Goal: Book appointment/travel/reservation

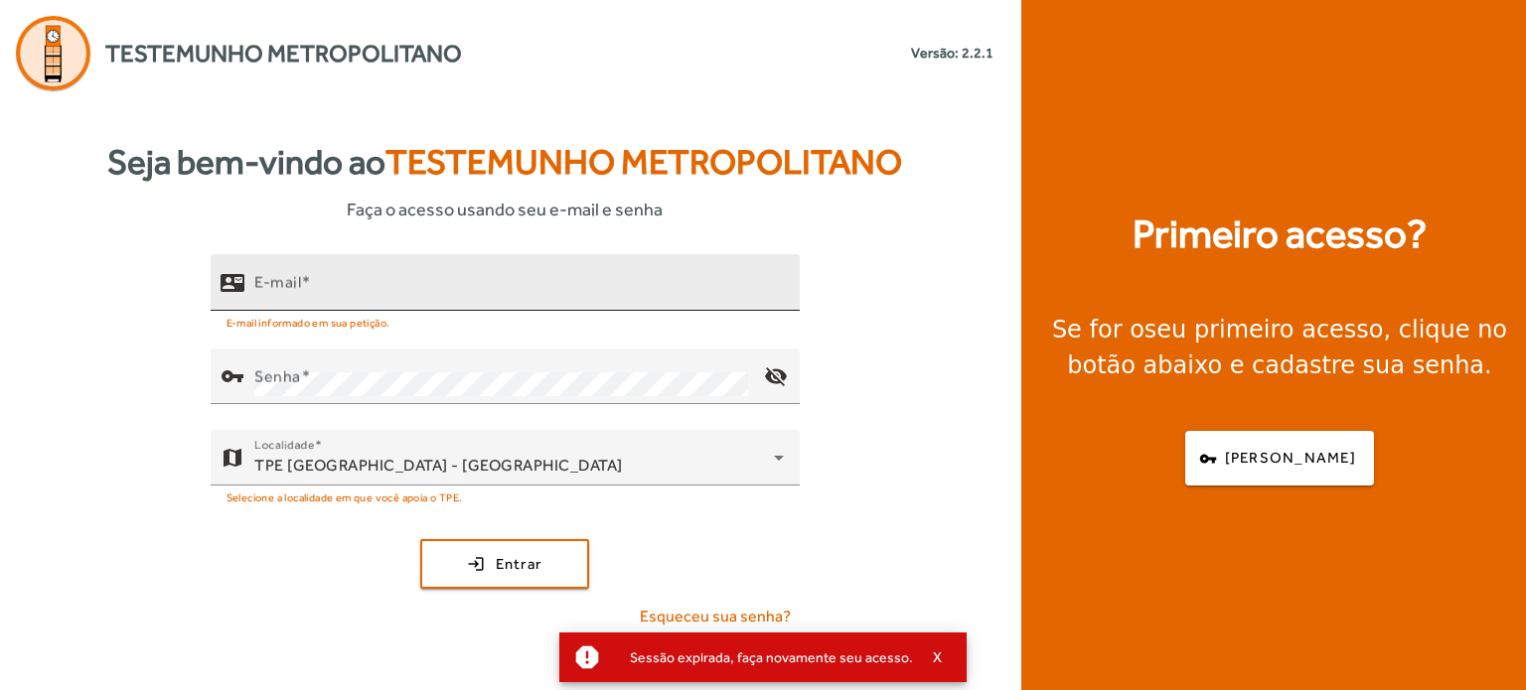
click at [352, 282] on input "E-mail" at bounding box center [519, 291] width 530 height 24
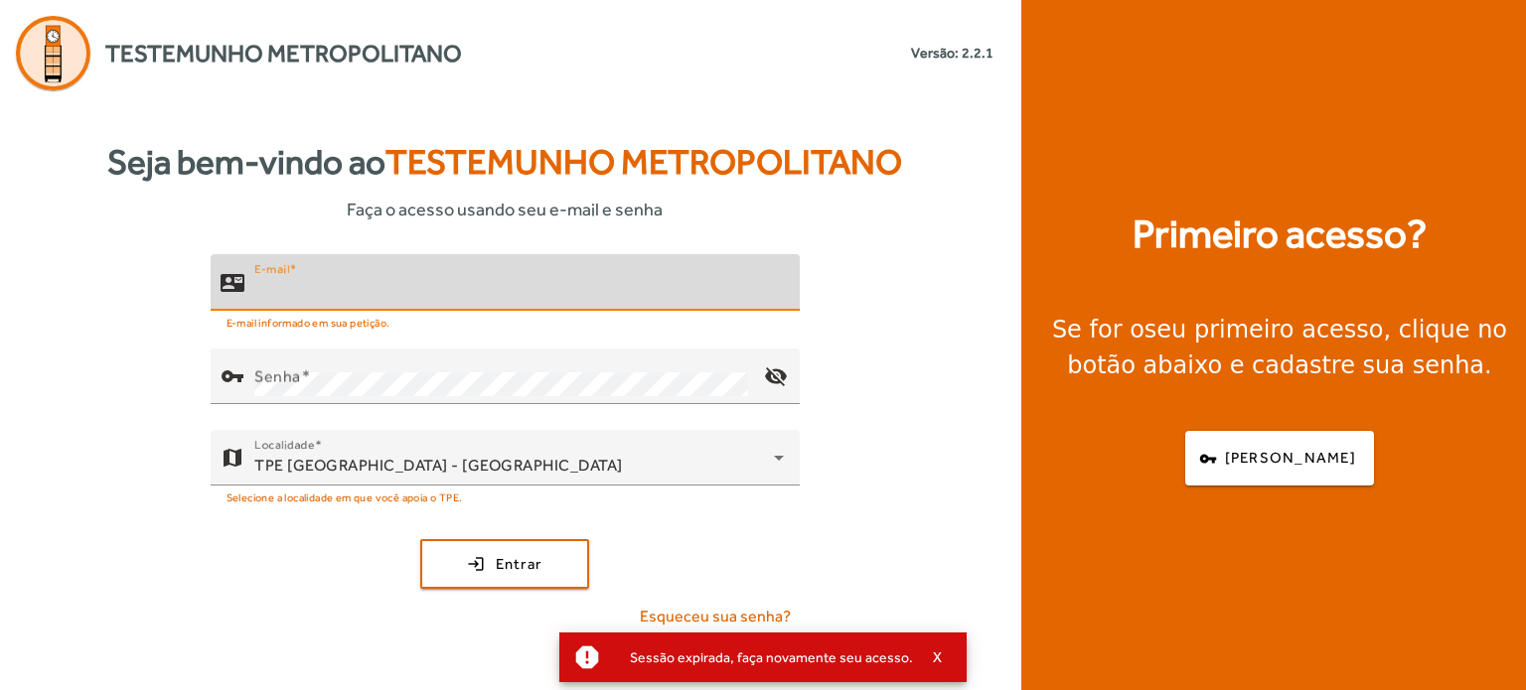
type input "**********"
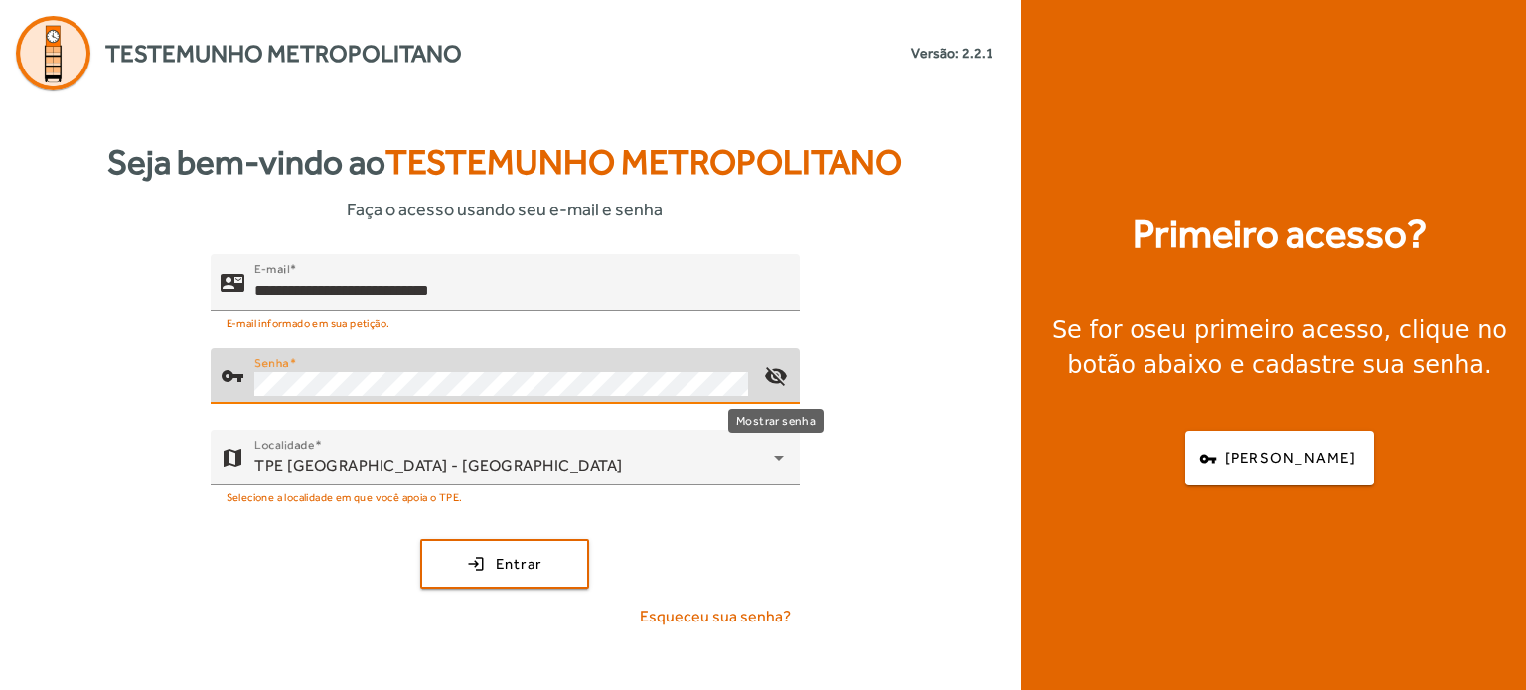
click at [772, 371] on mat-icon "visibility_off" at bounding box center [775, 377] width 48 height 48
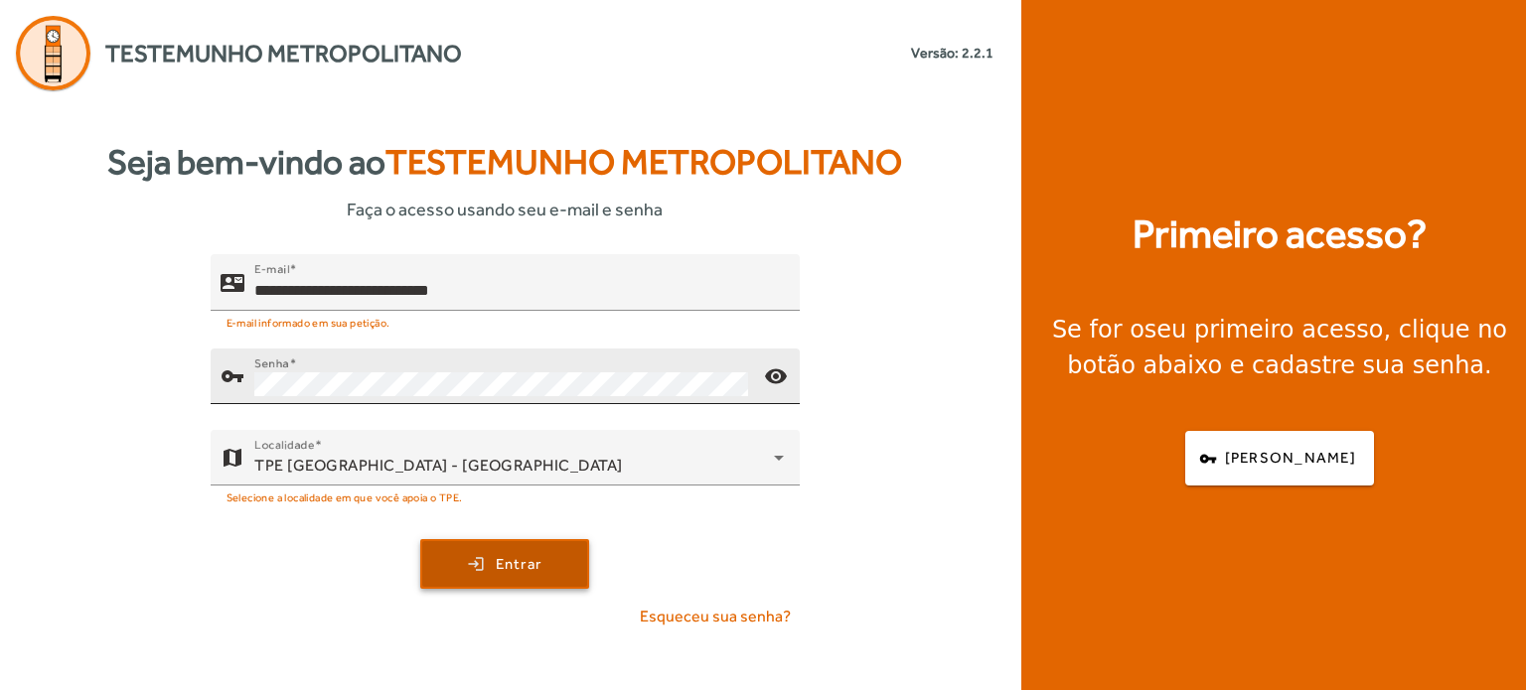
click at [541, 563] on span "Entrar" at bounding box center [519, 564] width 47 height 23
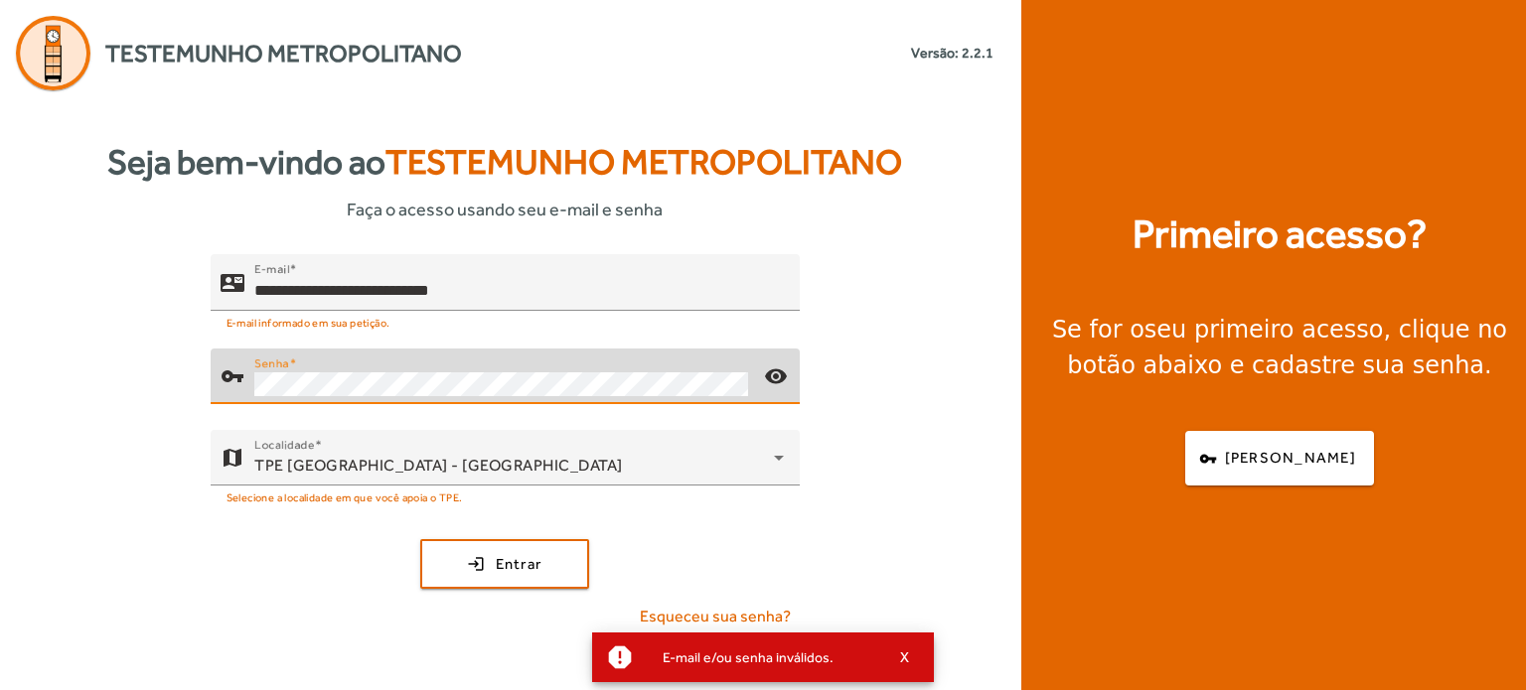
click at [155, 388] on div "**********" at bounding box center [504, 449] width 1009 height 390
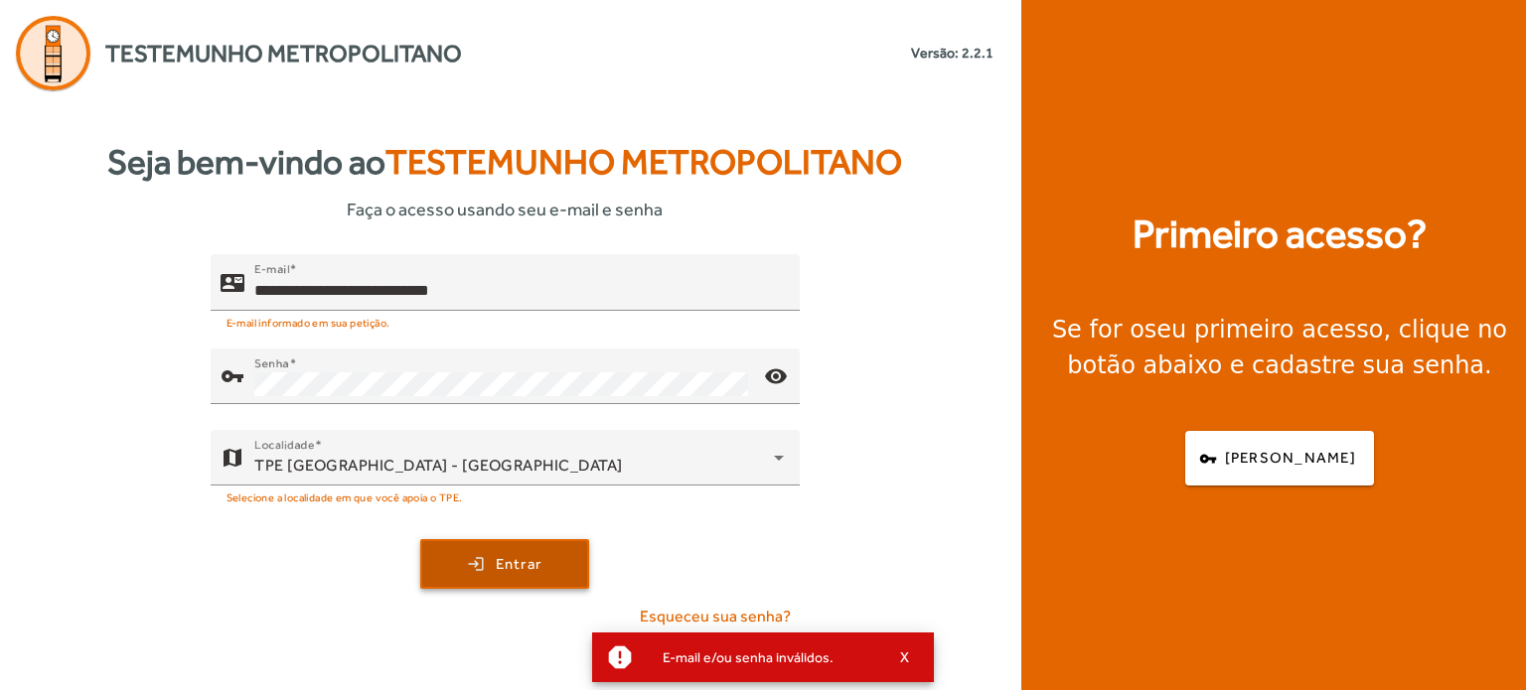
click at [509, 563] on span "Entrar" at bounding box center [519, 564] width 47 height 23
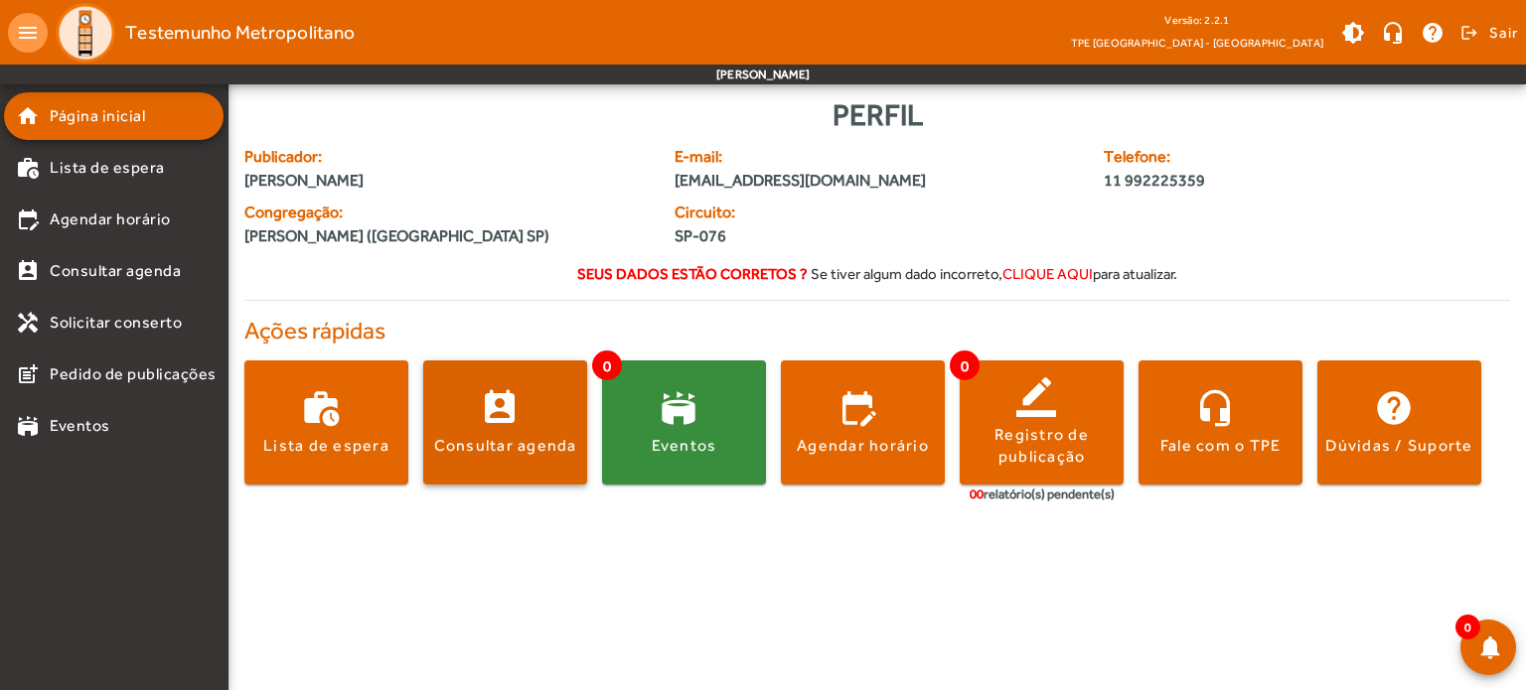
click at [533, 404] on span at bounding box center [505, 423] width 164 height 48
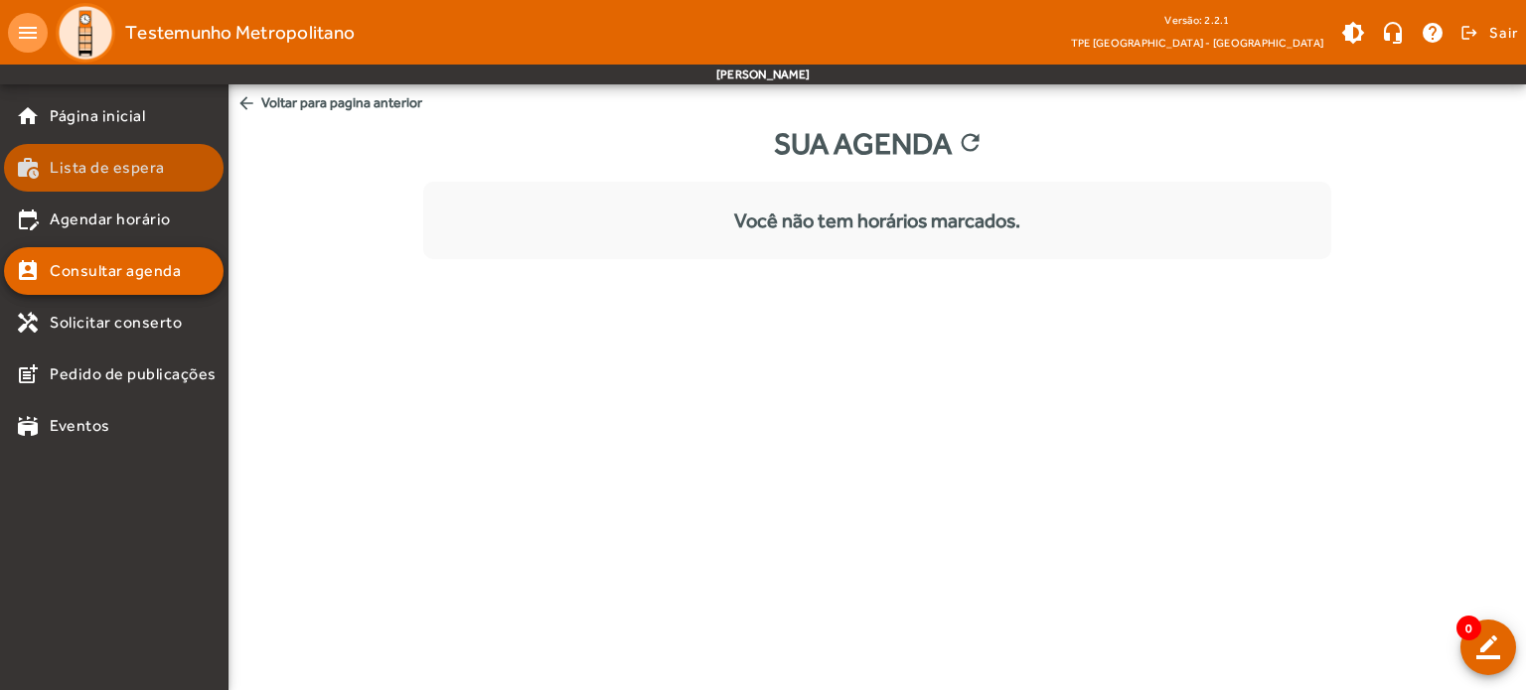
click at [101, 174] on span "Lista de espera" at bounding box center [107, 168] width 115 height 24
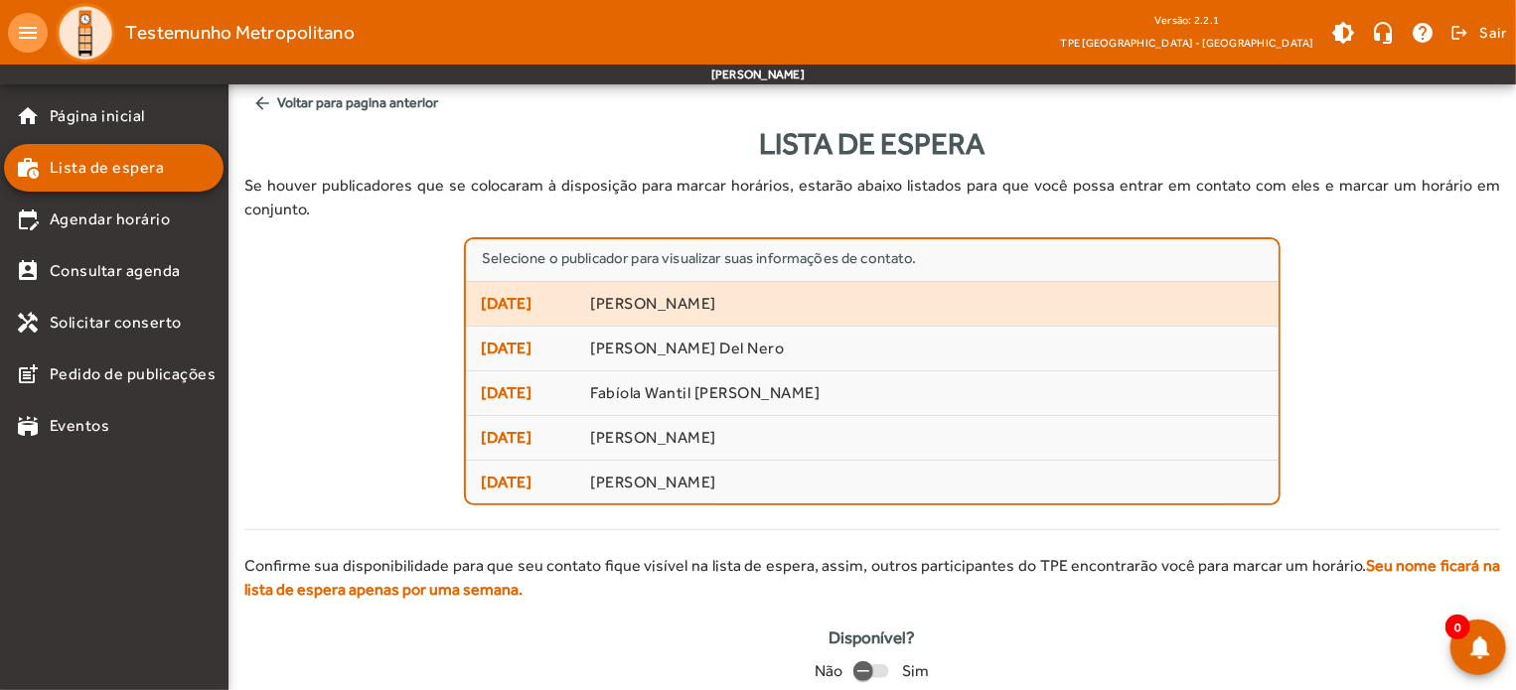
click at [652, 294] on span "[PERSON_NAME]" at bounding box center [927, 304] width 674 height 21
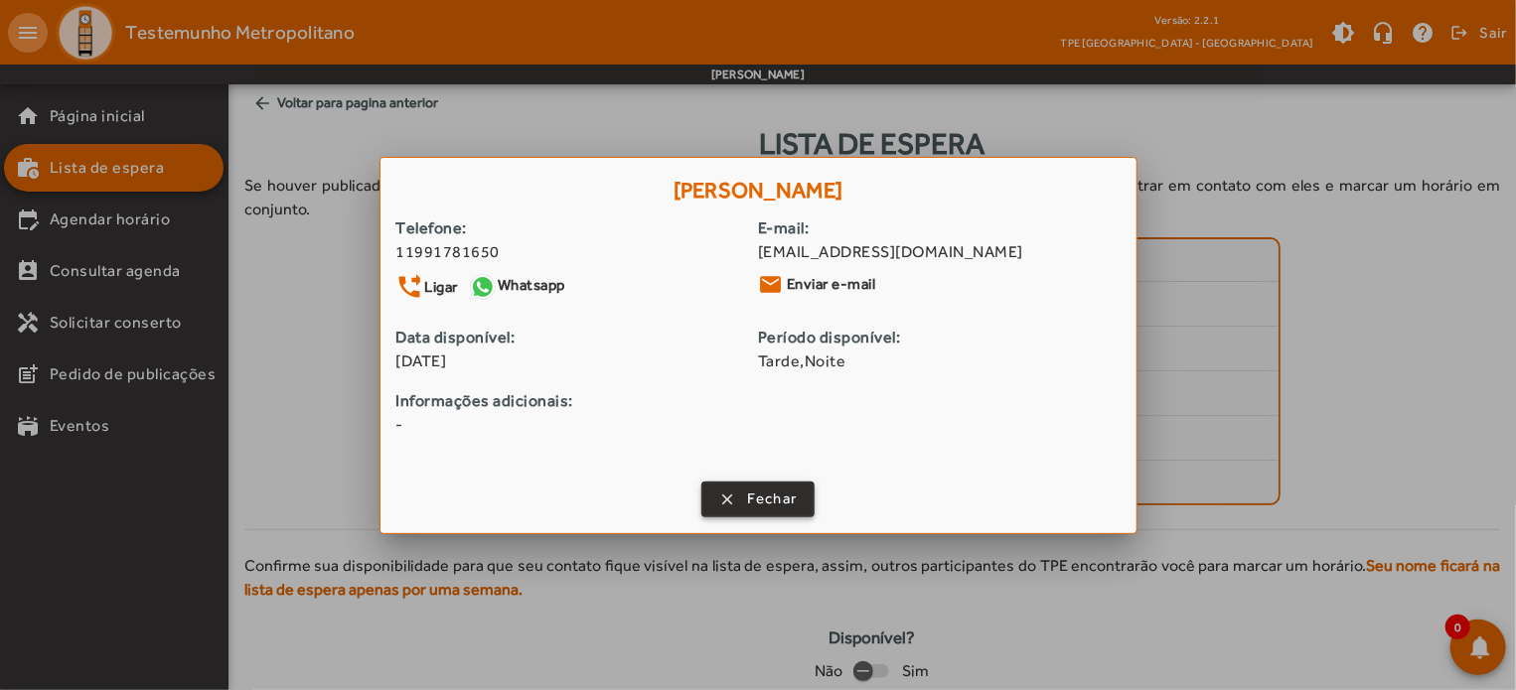
click at [759, 516] on button "clear Fechar" at bounding box center [758, 500] width 114 height 36
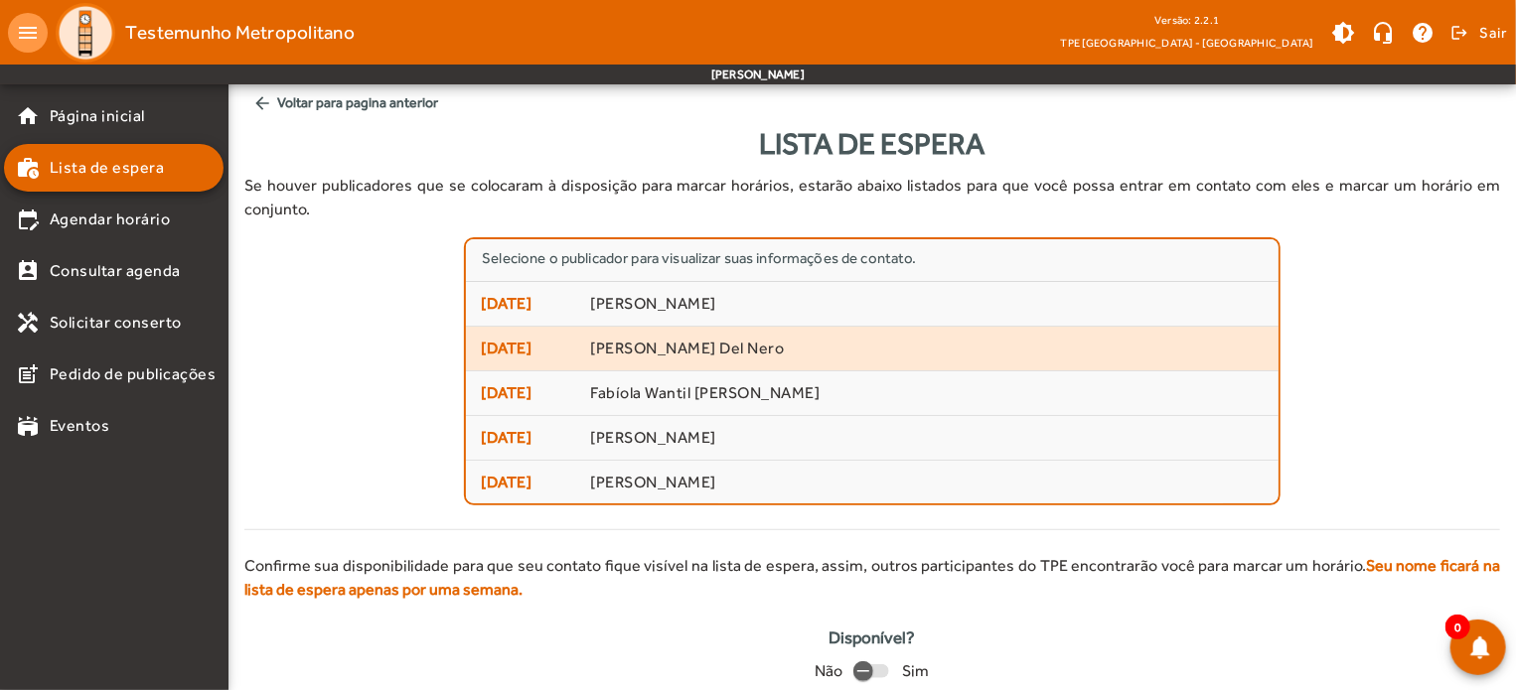
click at [754, 339] on span "[PERSON_NAME] Del Nero" at bounding box center [927, 349] width 674 height 21
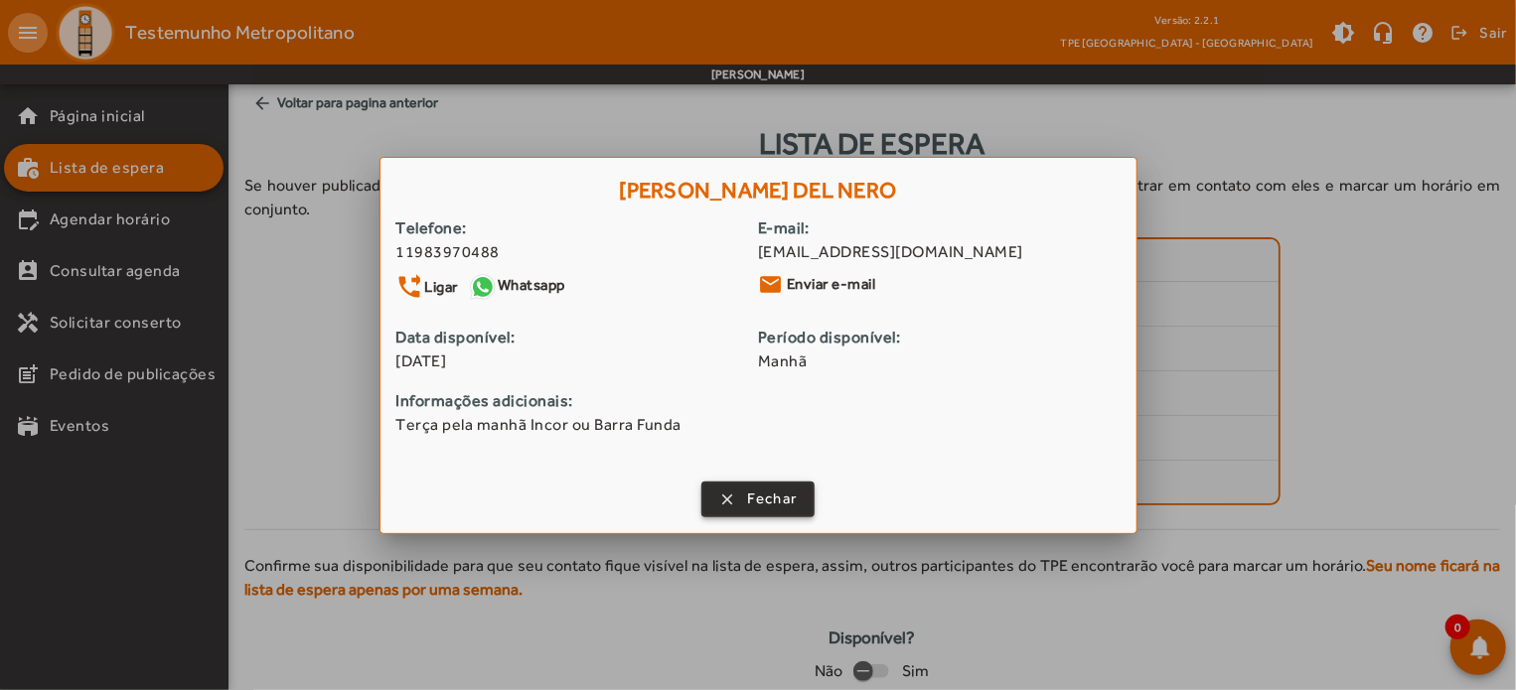
click at [791, 494] on span "Fechar" at bounding box center [772, 499] width 51 height 23
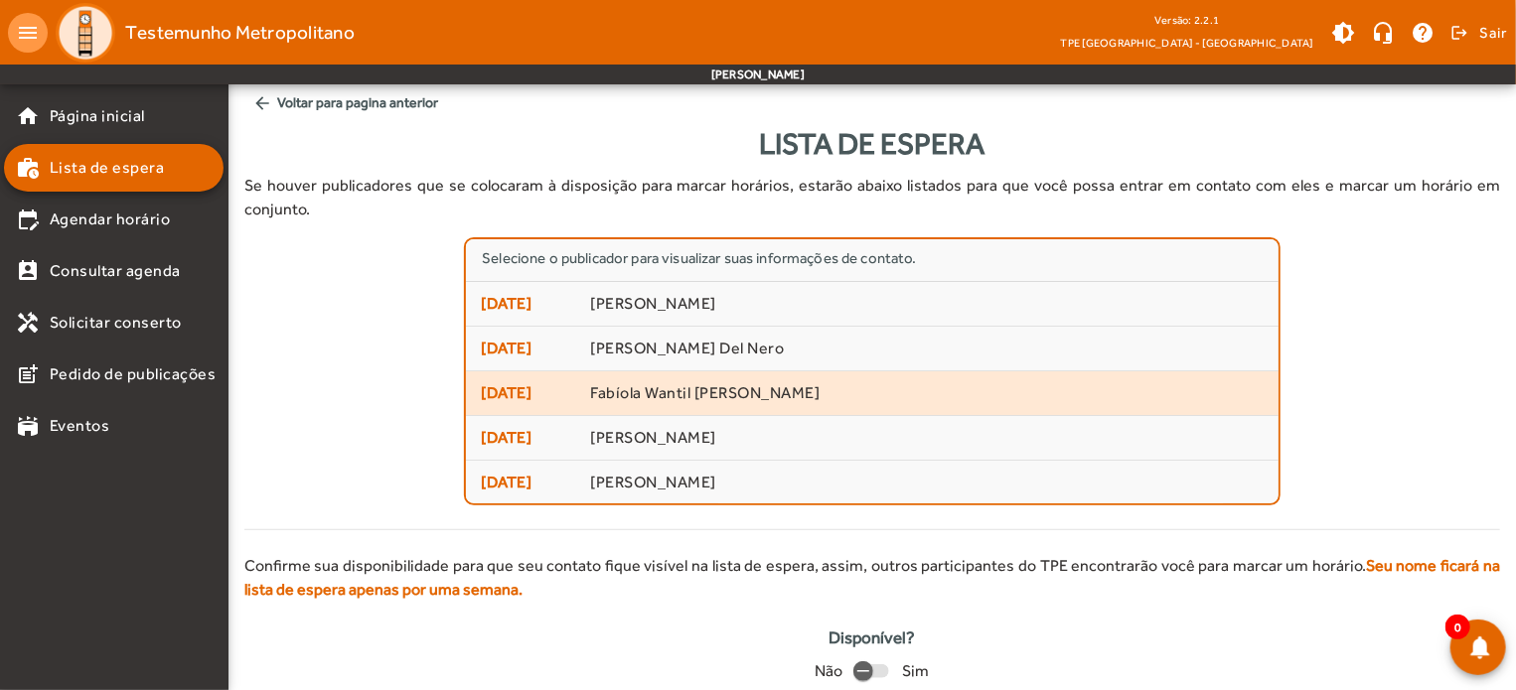
click at [730, 382] on mat-list-item "[DATE] Fabíola Wantil [PERSON_NAME]" at bounding box center [872, 394] width 813 height 45
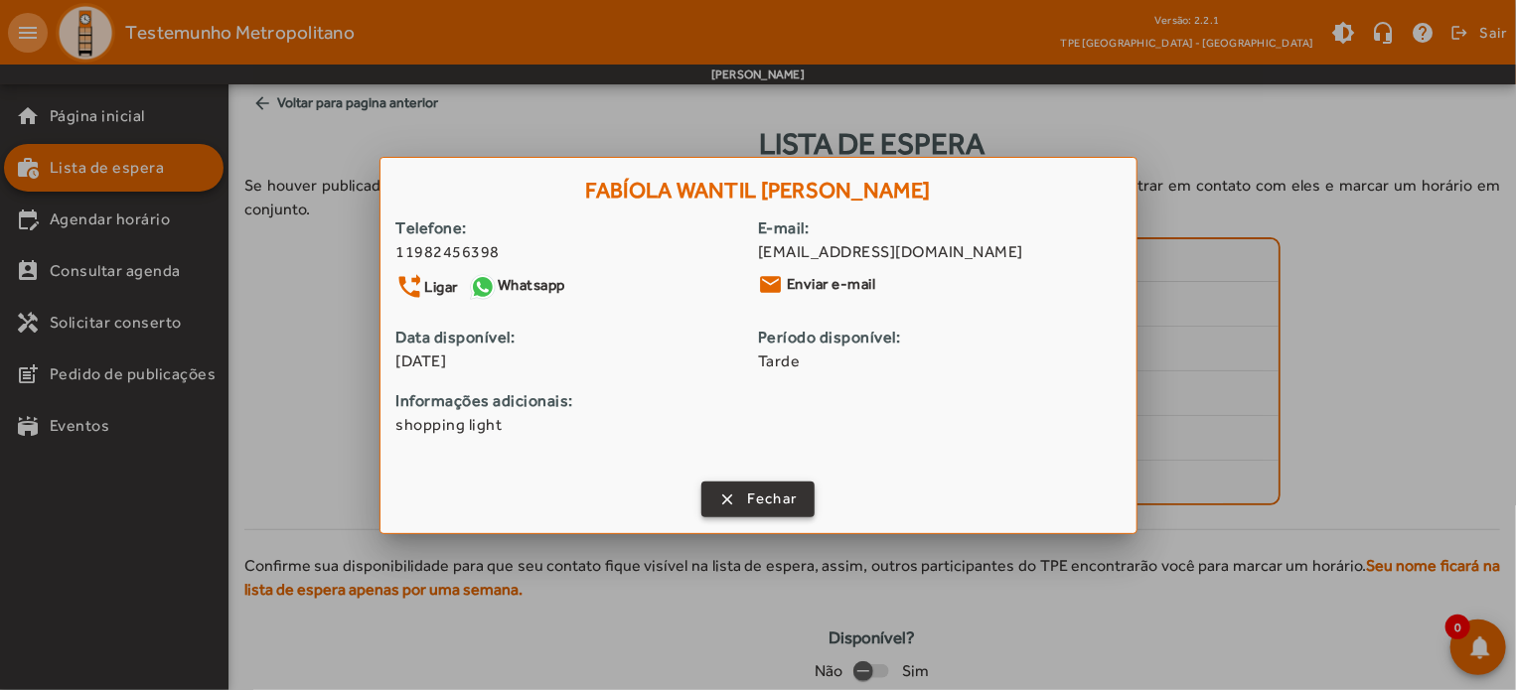
click at [772, 496] on span "Fechar" at bounding box center [772, 499] width 51 height 23
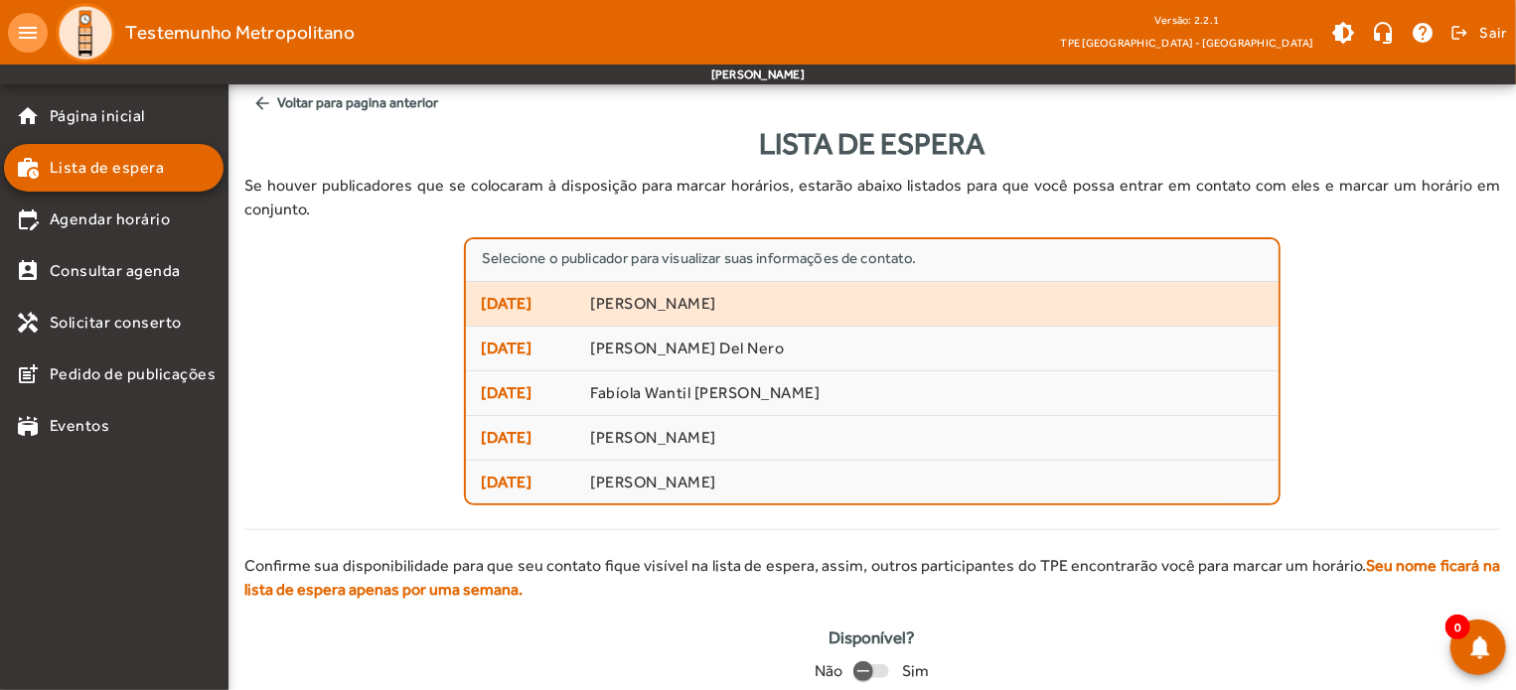
click at [731, 294] on span "[PERSON_NAME]" at bounding box center [927, 304] width 674 height 21
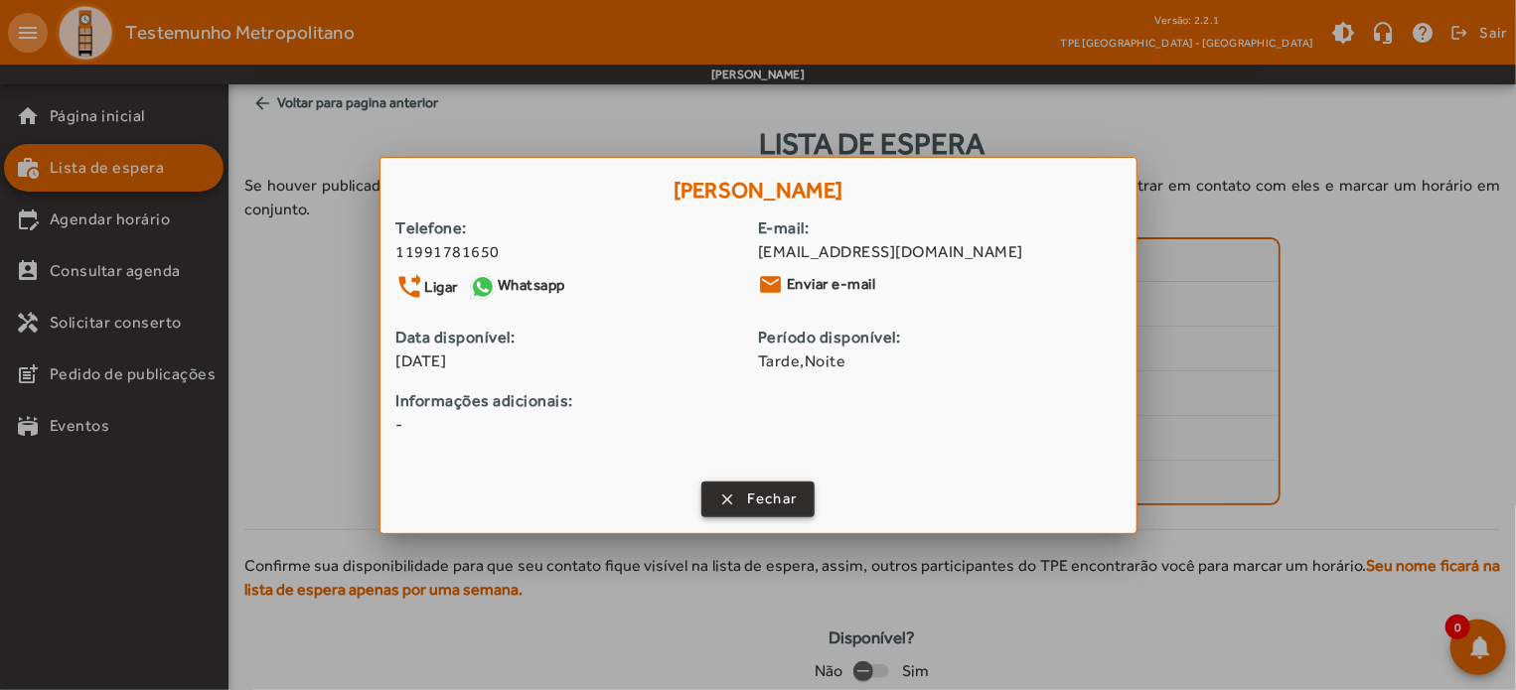
click at [778, 495] on span "Fechar" at bounding box center [772, 499] width 51 height 23
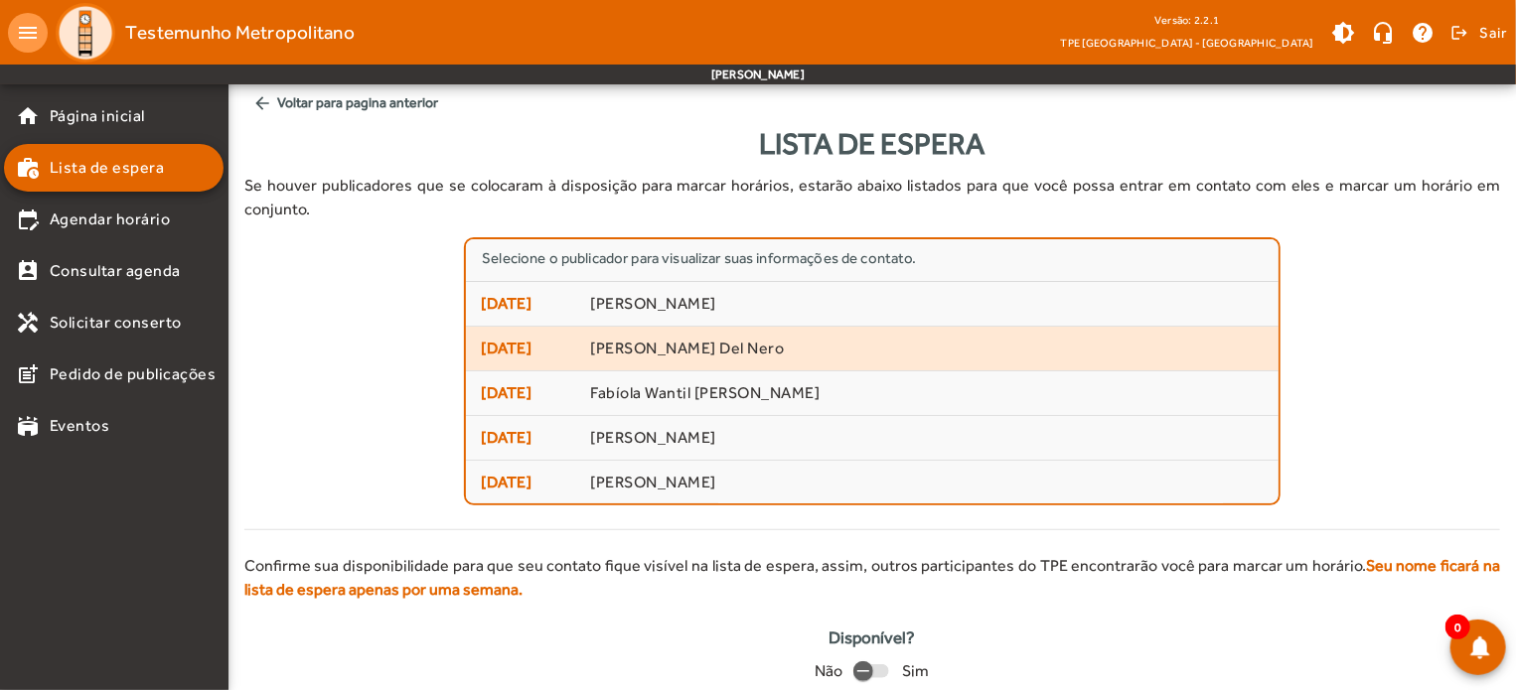
click at [747, 337] on span "[DATE] [PERSON_NAME] Del Nero" at bounding box center [872, 349] width 783 height 24
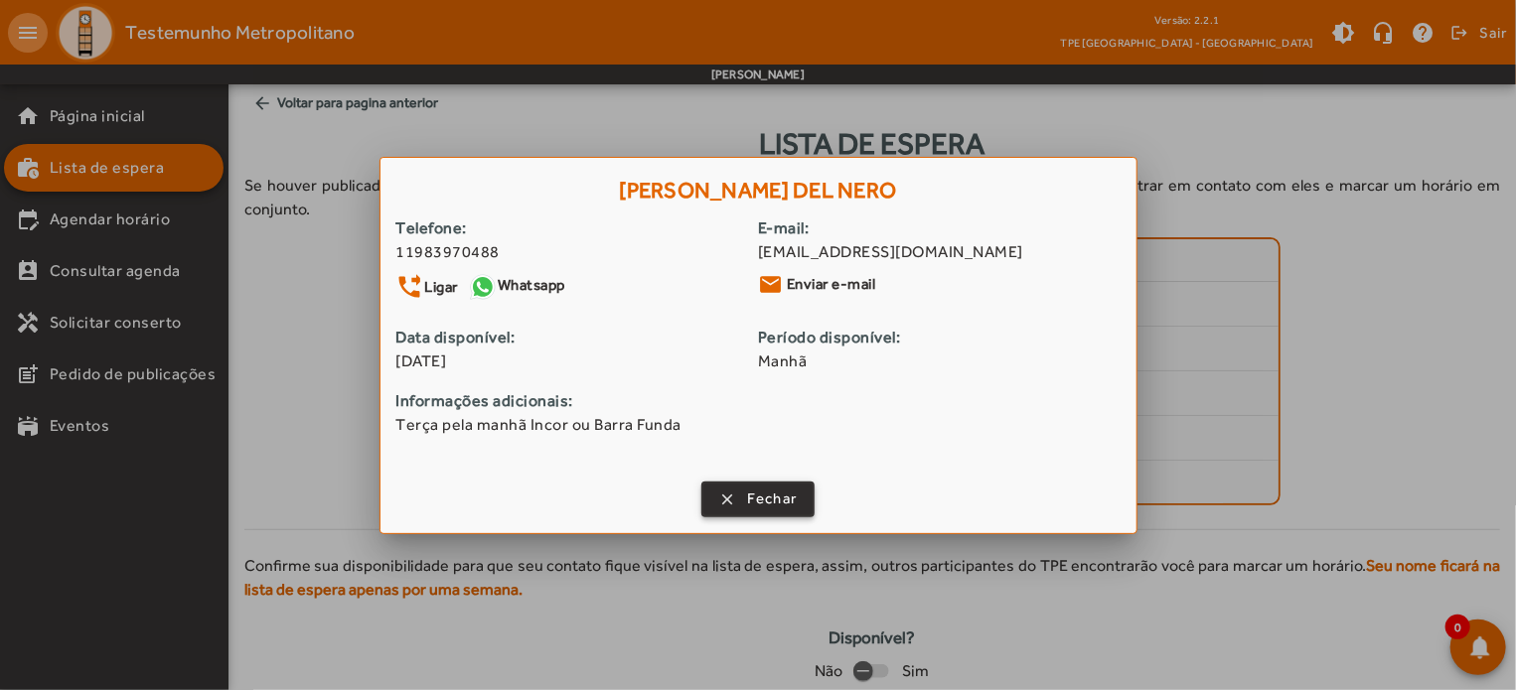
click at [746, 500] on button "clear Fechar" at bounding box center [758, 500] width 114 height 36
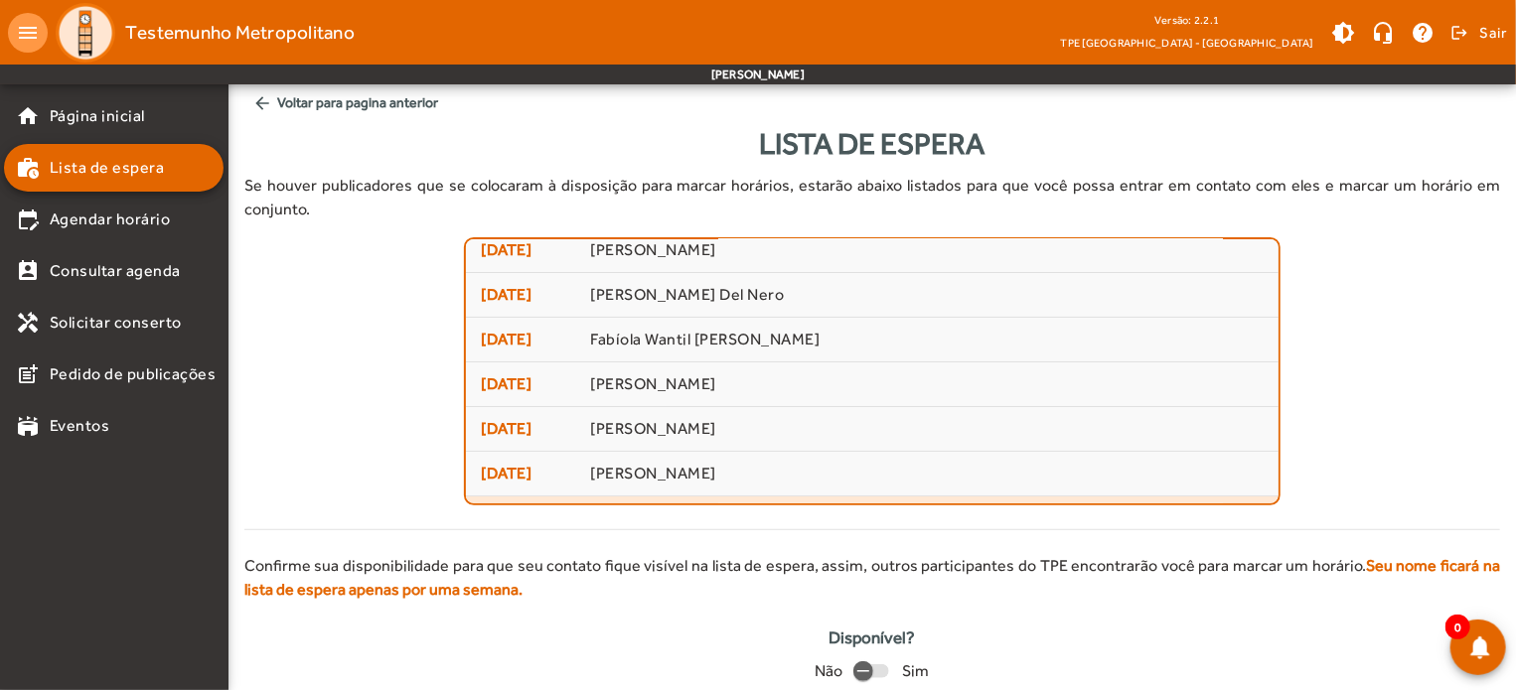
scroll to position [99, 0]
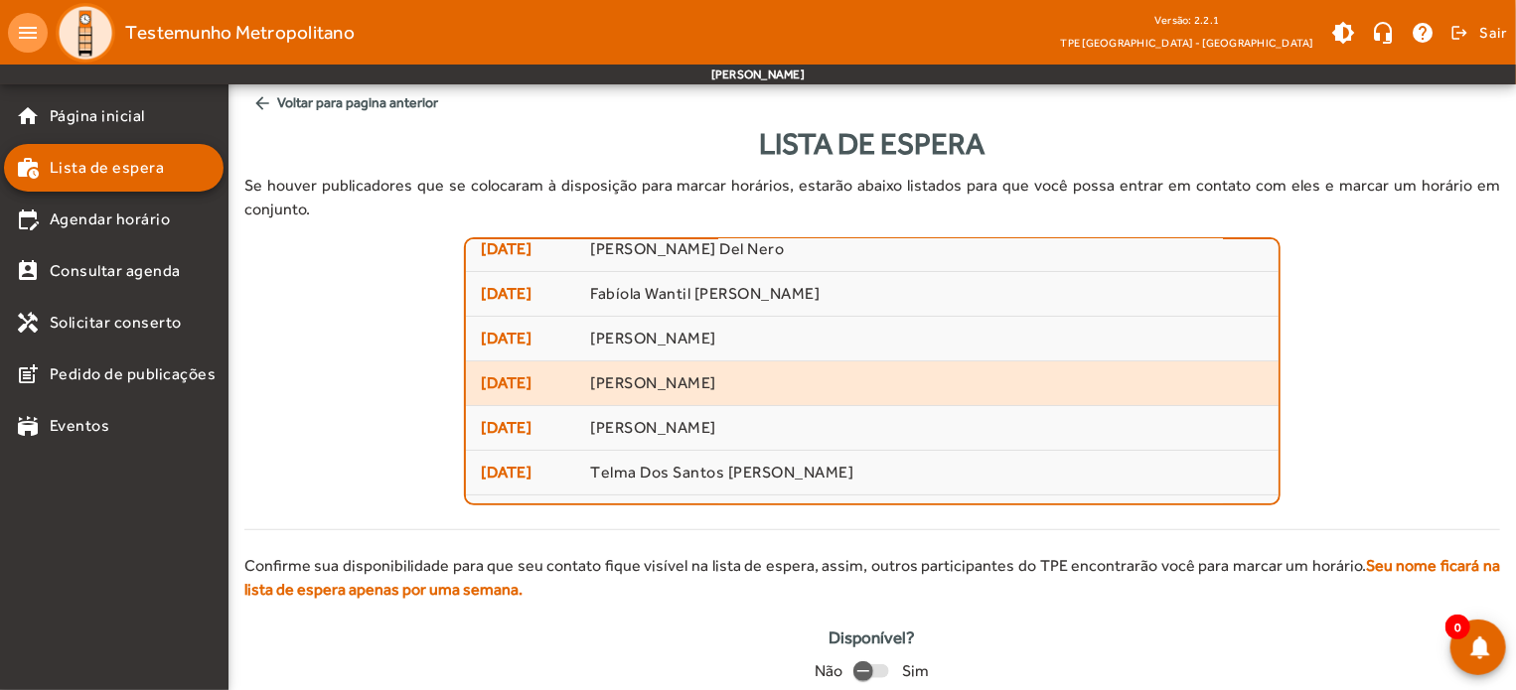
click at [744, 372] on span "[DATE] [PERSON_NAME]" at bounding box center [872, 384] width 783 height 24
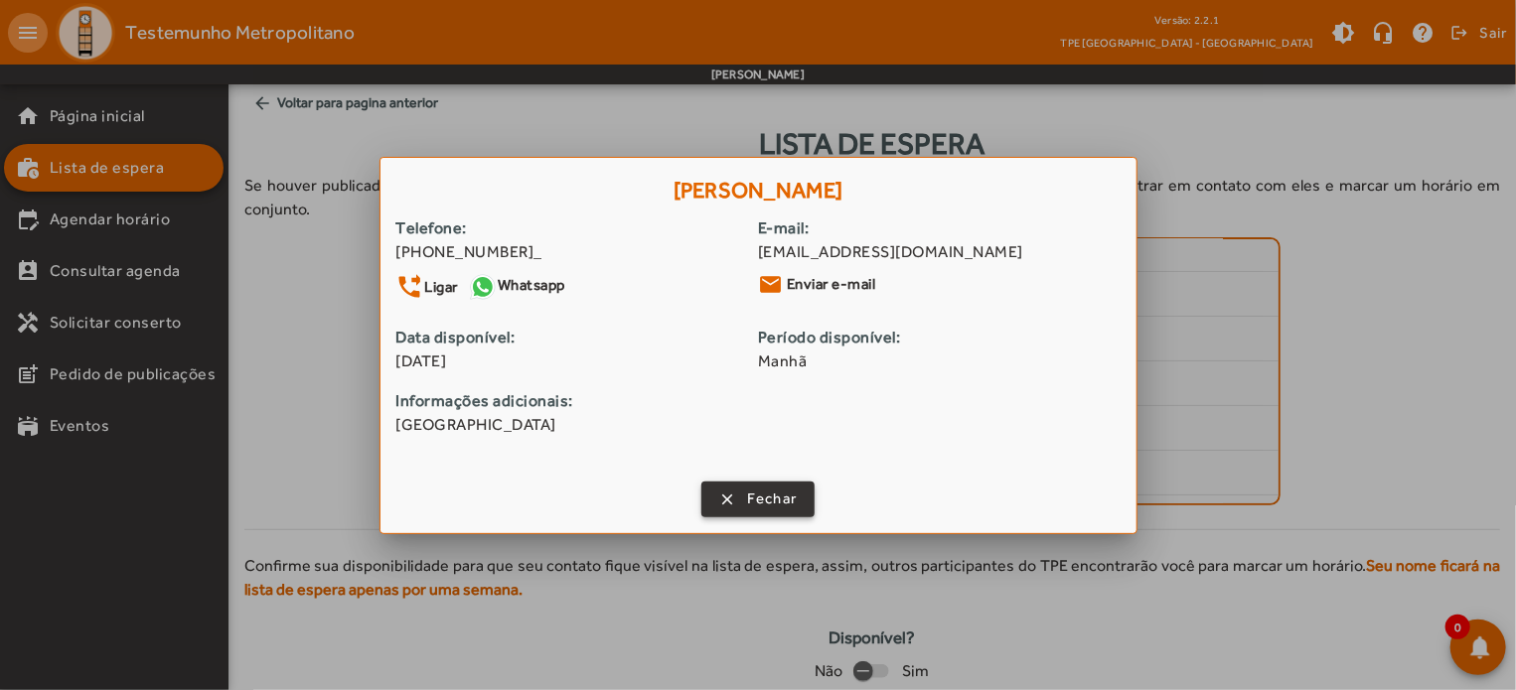
click at [773, 504] on span "Fechar" at bounding box center [772, 499] width 51 height 23
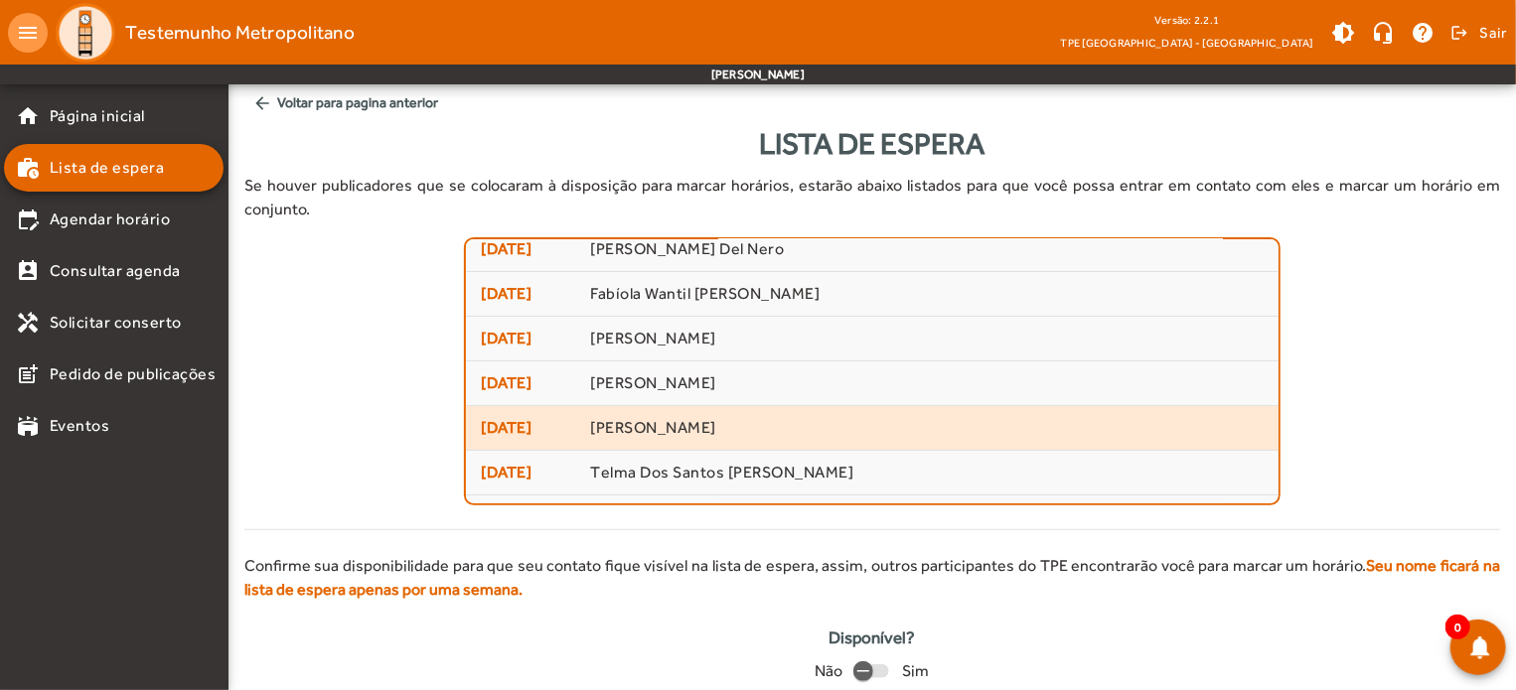
click at [763, 418] on span "[PERSON_NAME]" at bounding box center [927, 428] width 674 height 21
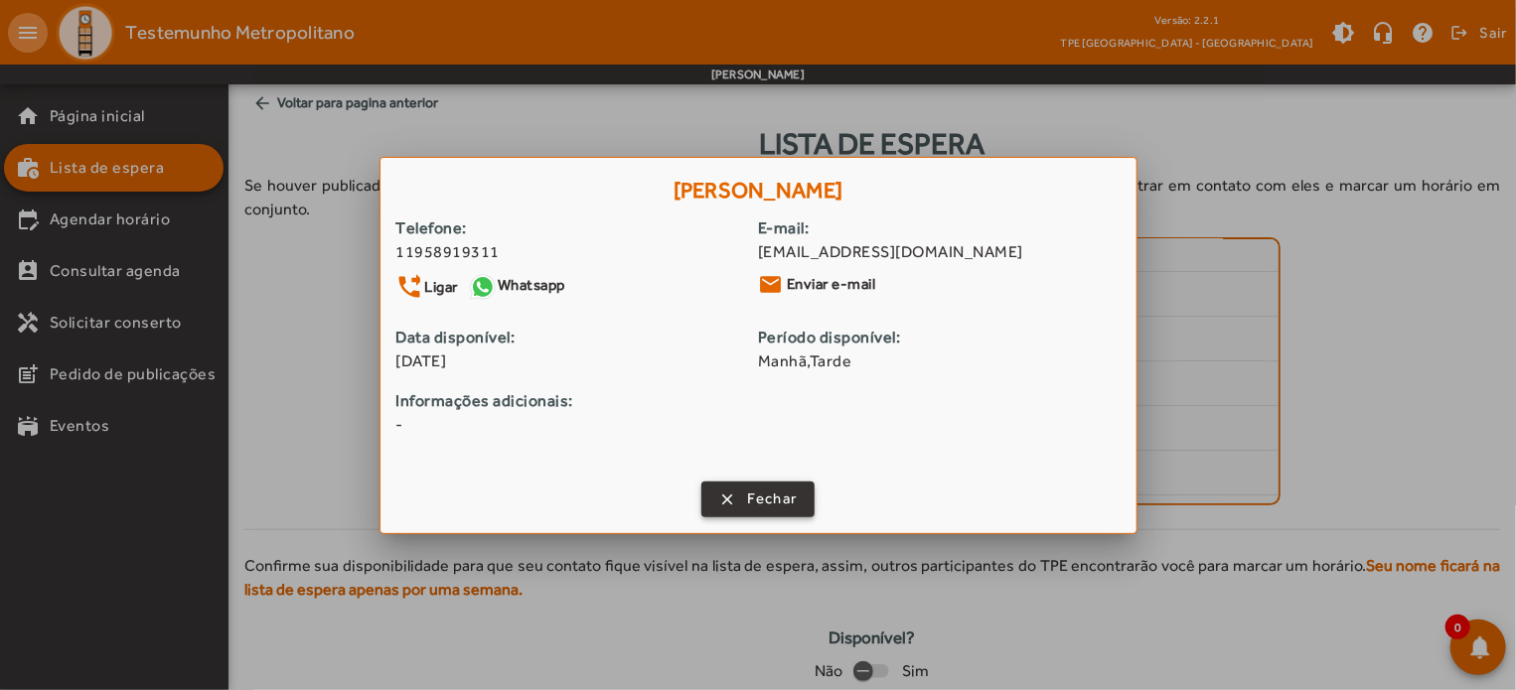
click at [793, 496] on span "Fechar" at bounding box center [772, 499] width 51 height 23
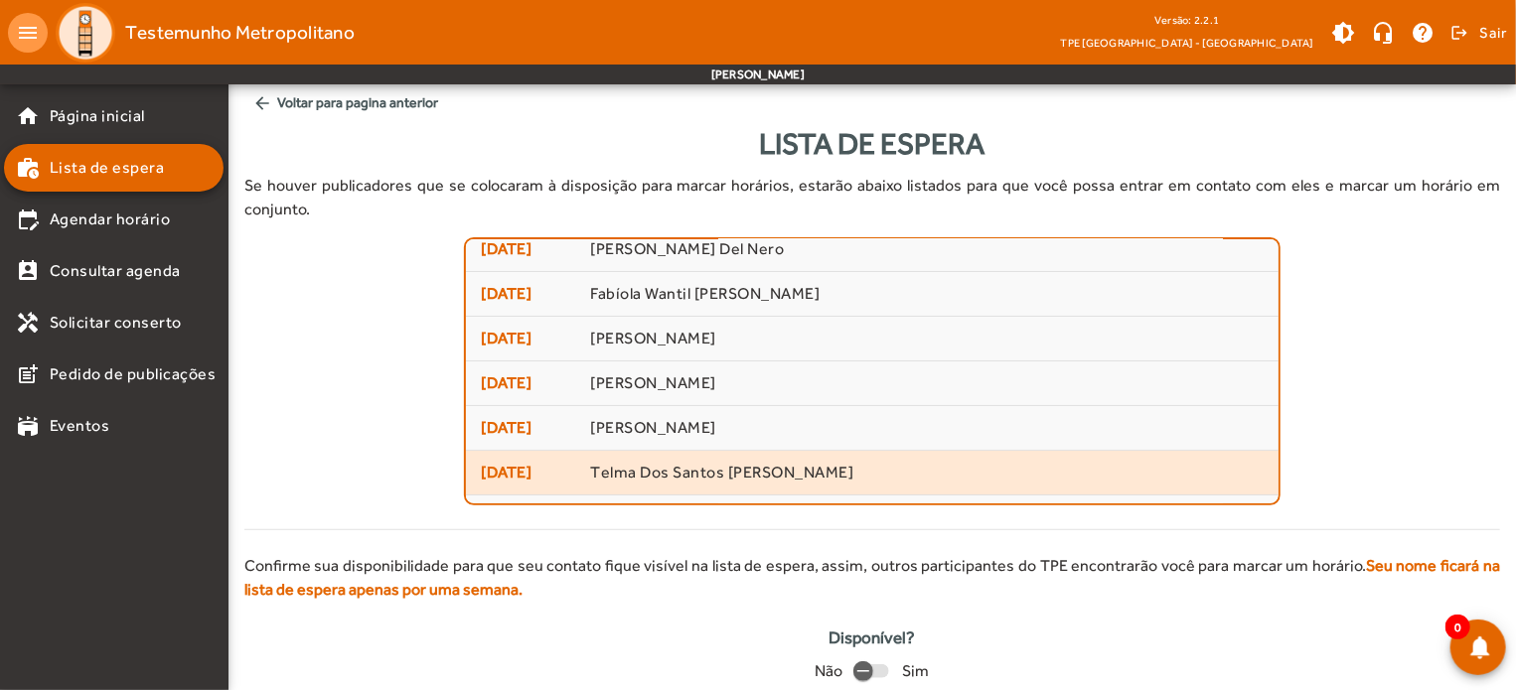
click at [779, 463] on span "Telma Dos Santos [PERSON_NAME]" at bounding box center [927, 473] width 674 height 21
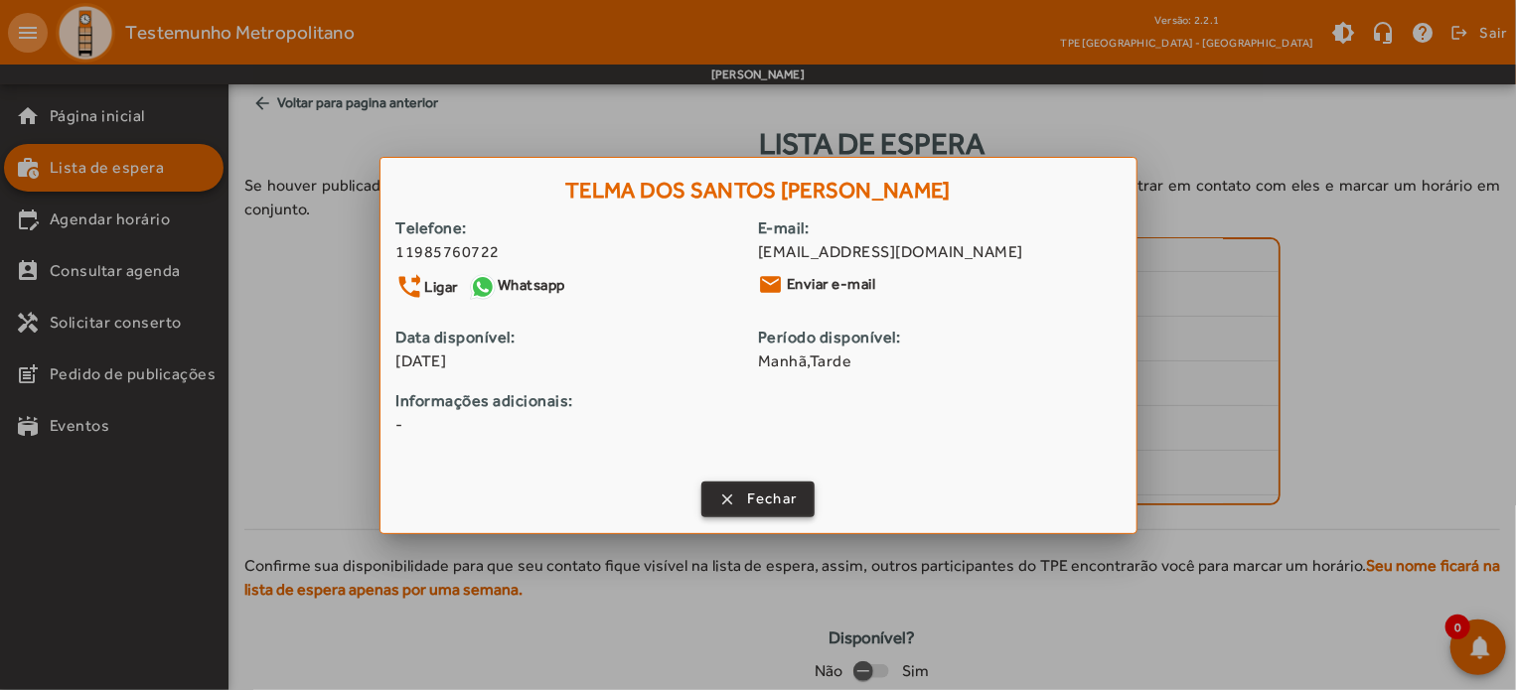
click at [780, 494] on span "Fechar" at bounding box center [772, 499] width 51 height 23
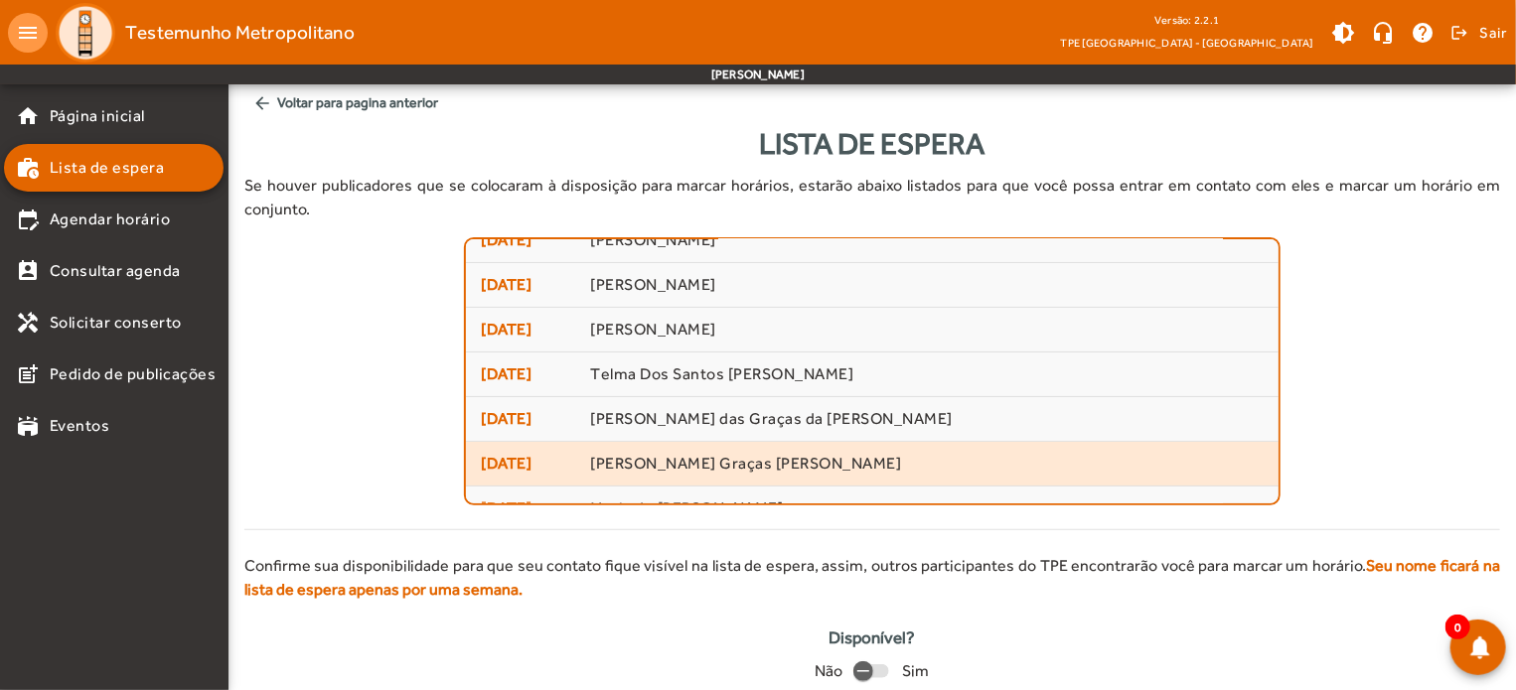
scroll to position [199, 0]
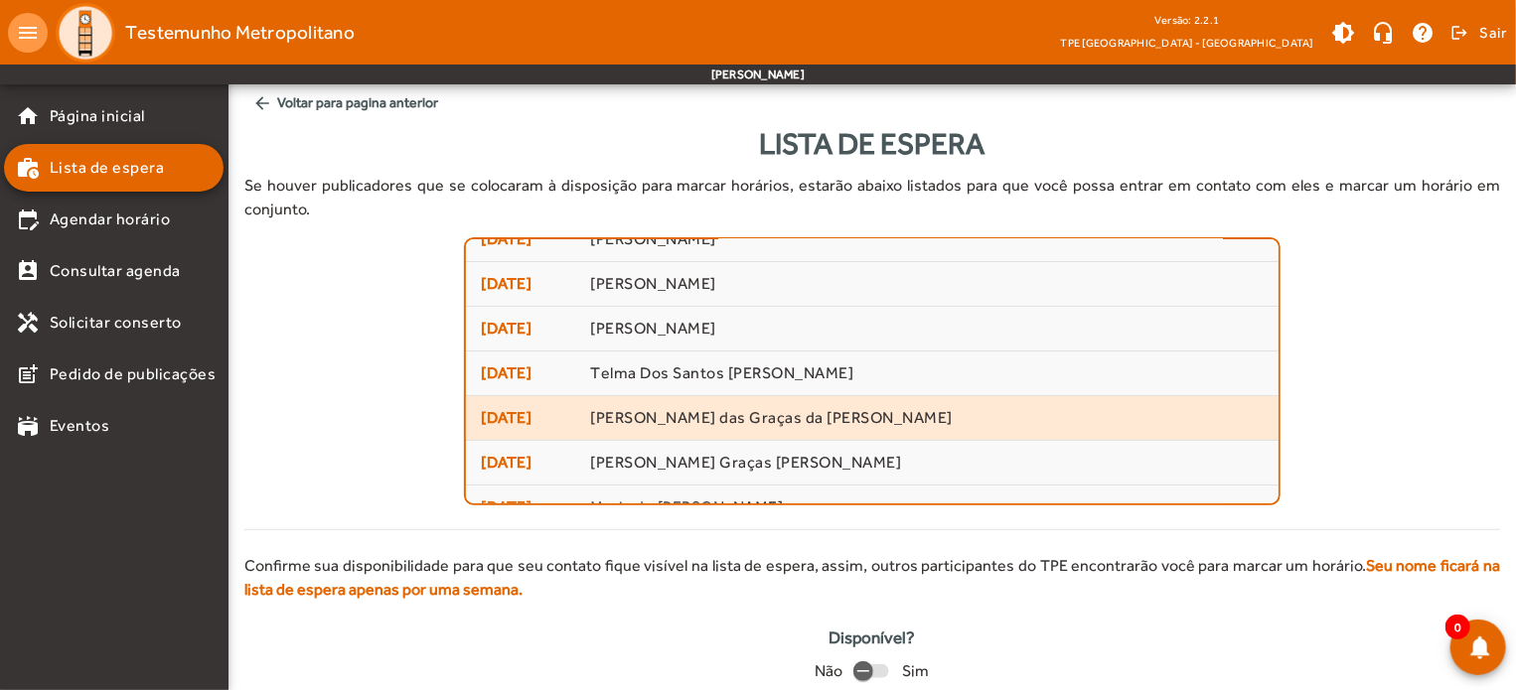
click at [751, 408] on span "[PERSON_NAME] das Graças da [PERSON_NAME]" at bounding box center [927, 418] width 674 height 21
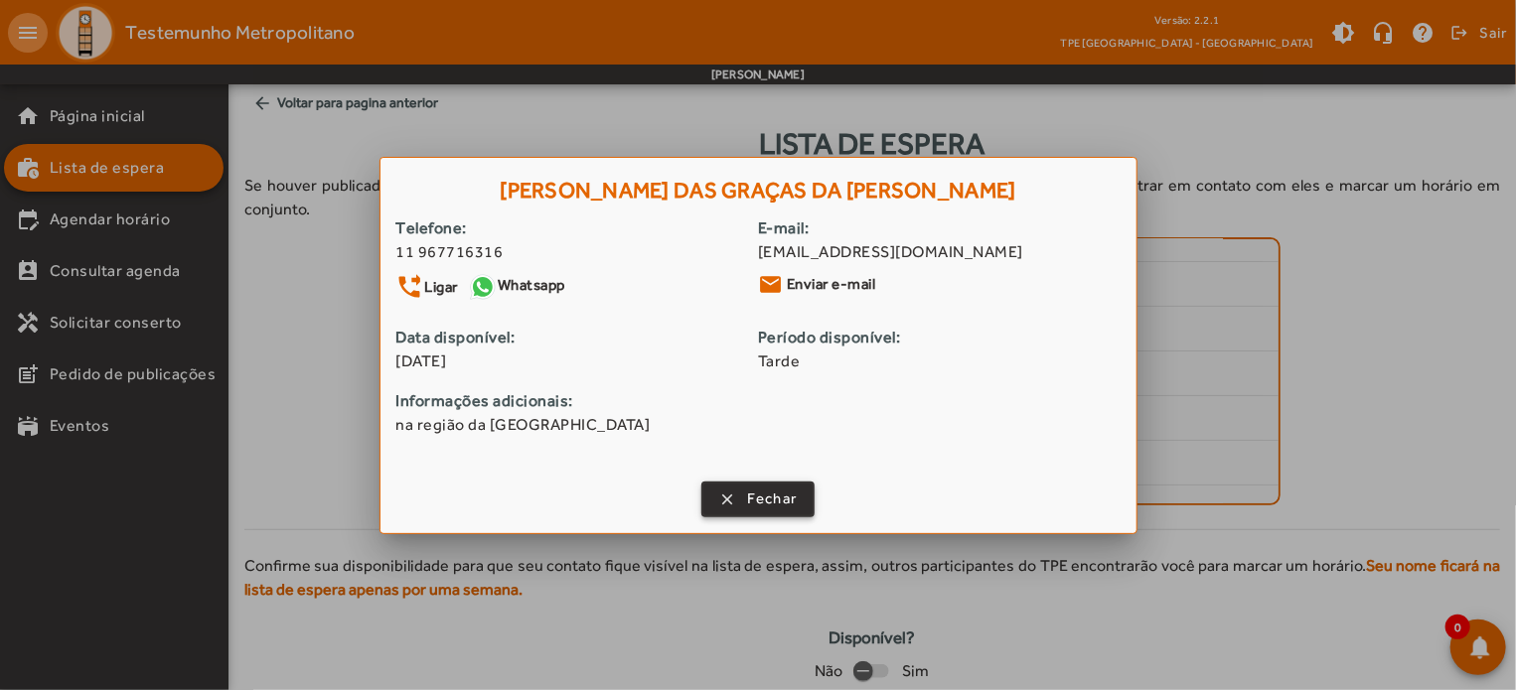
click at [729, 498] on span "button" at bounding box center [758, 500] width 110 height 48
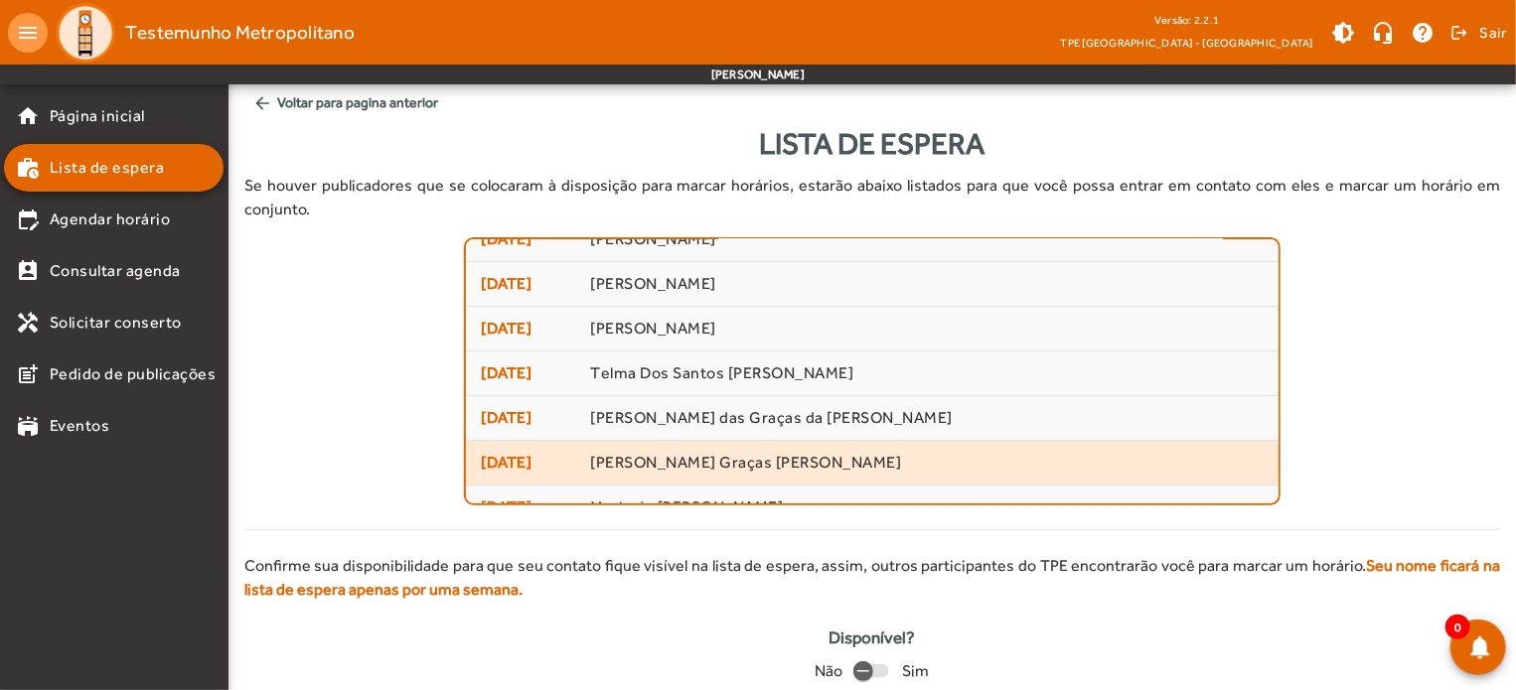
click at [735, 453] on span "[PERSON_NAME] Graças [PERSON_NAME]" at bounding box center [927, 463] width 674 height 21
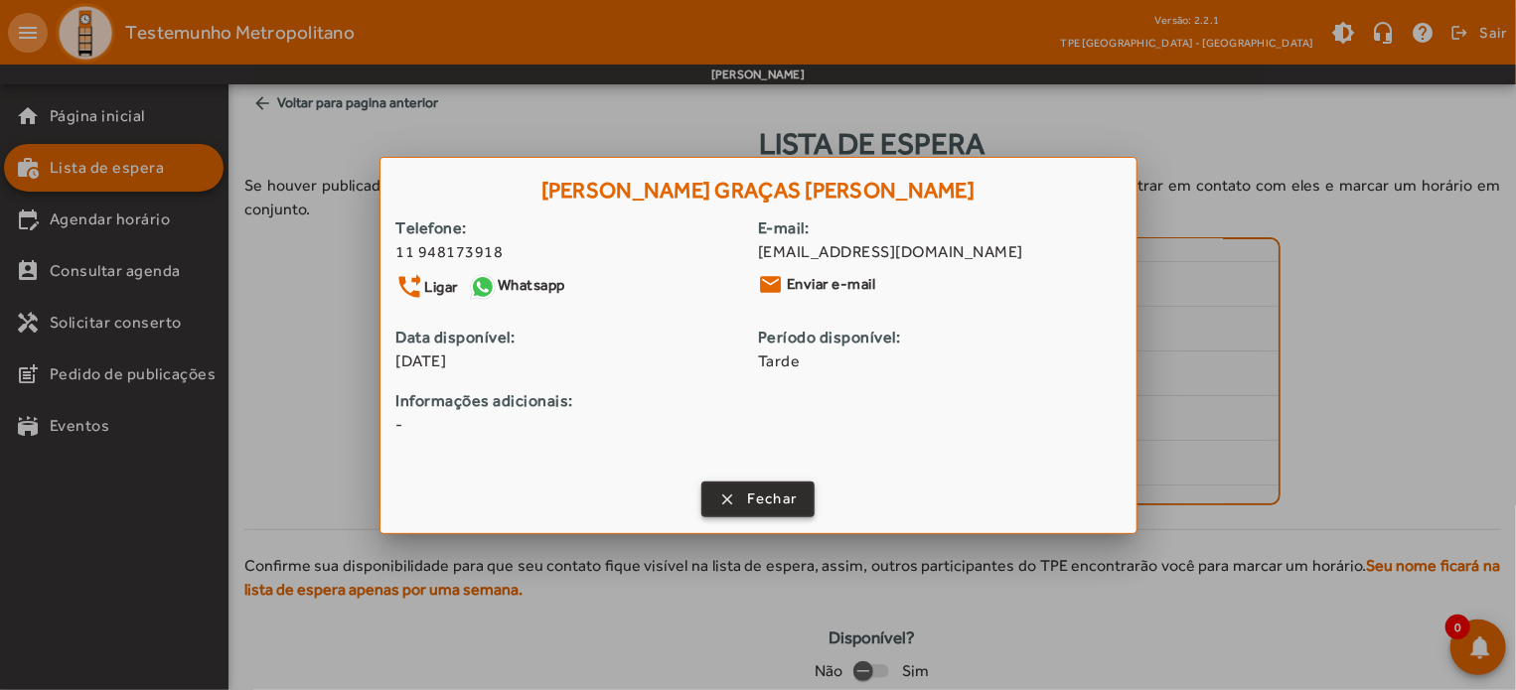
click at [741, 513] on span "button" at bounding box center [758, 500] width 110 height 48
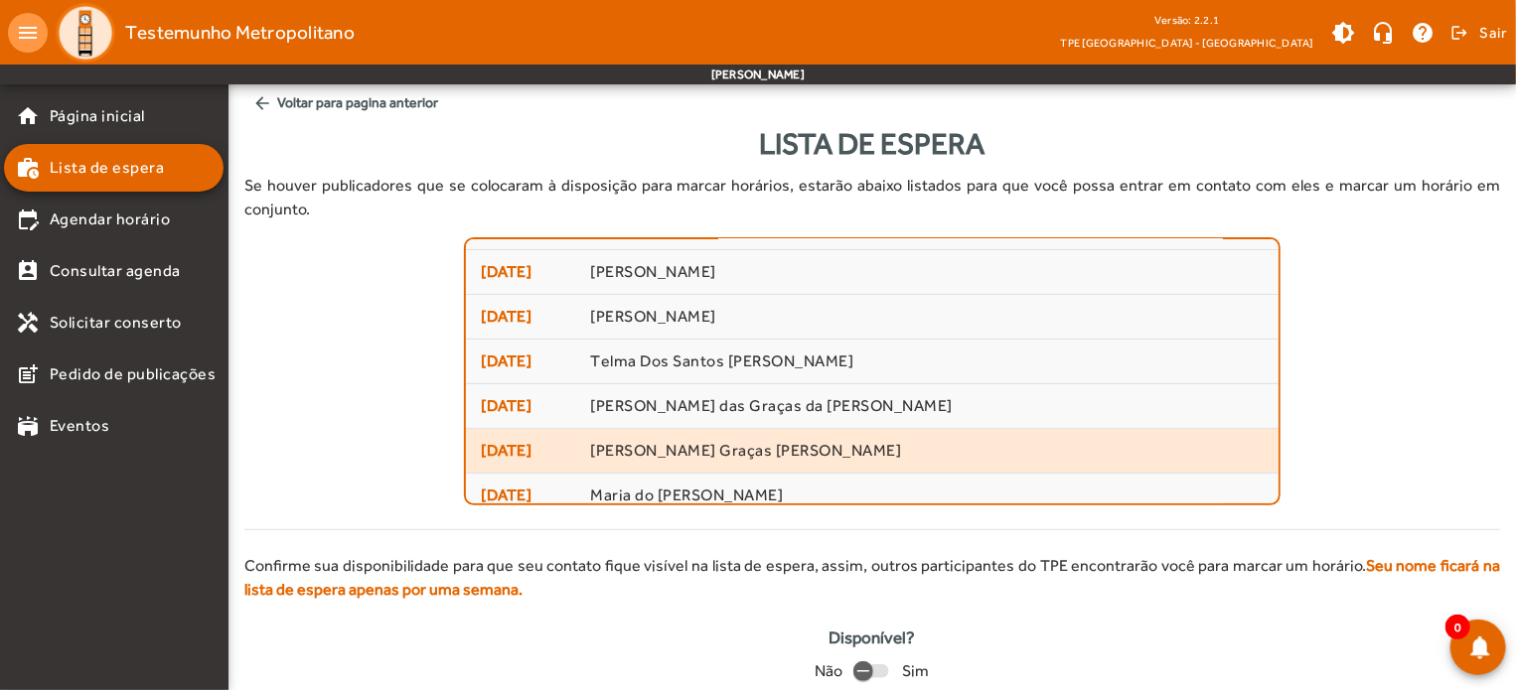
scroll to position [223, 0]
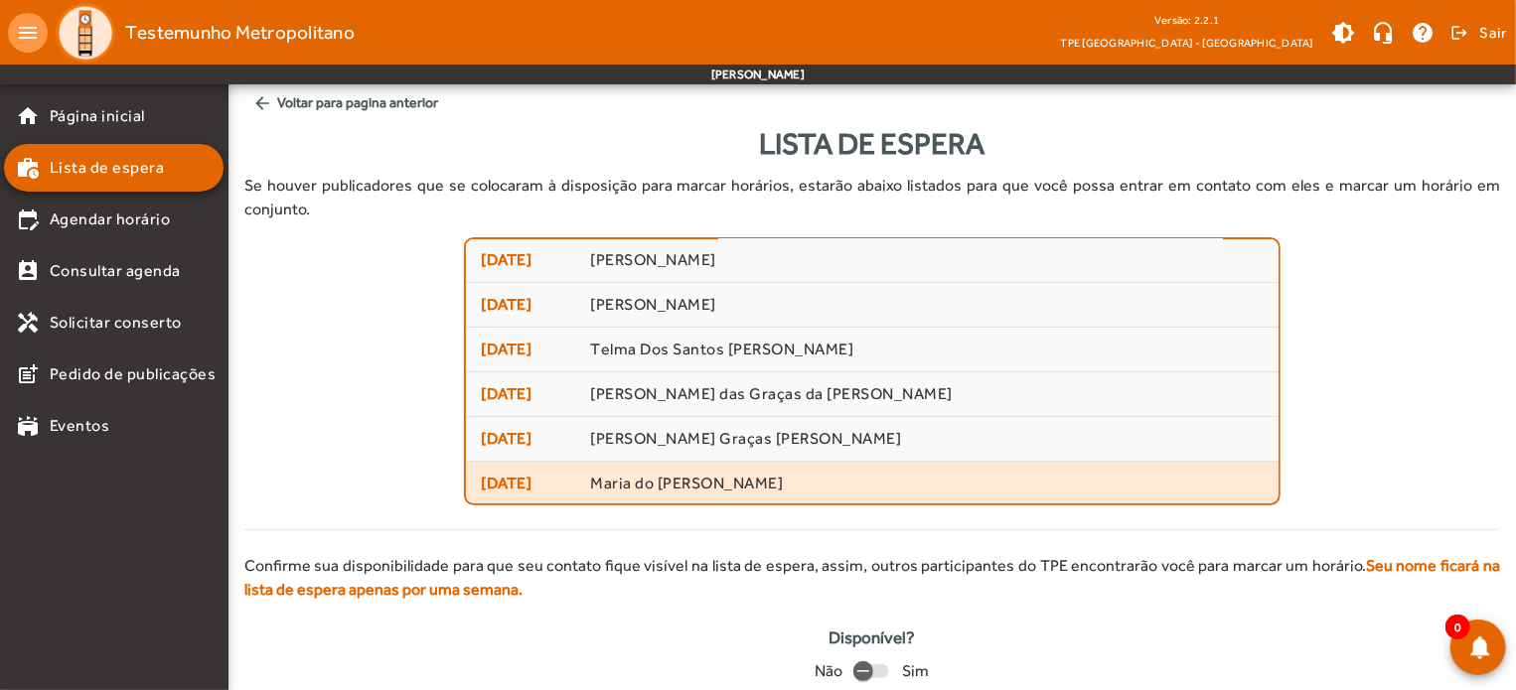
click at [739, 474] on span "Maria do [PERSON_NAME]" at bounding box center [927, 484] width 674 height 21
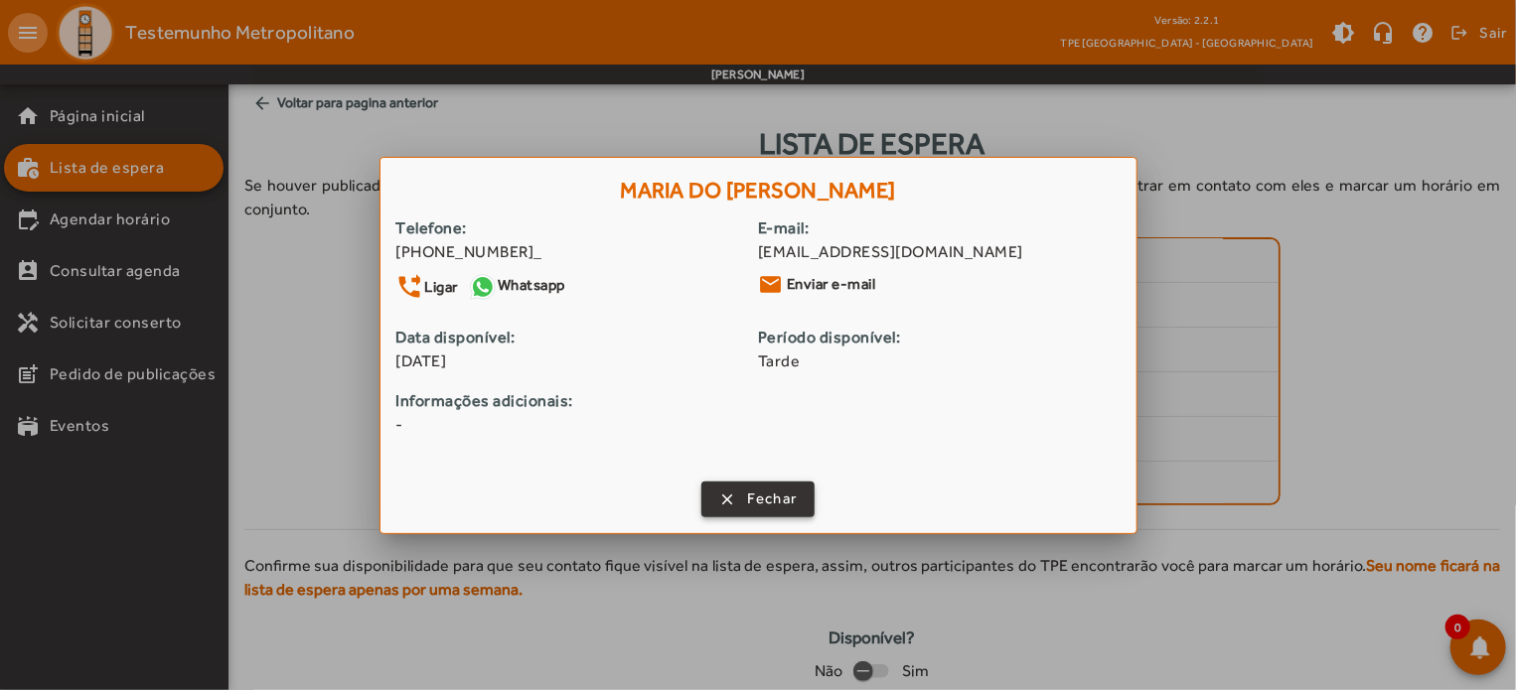
click at [764, 510] on span "Fechar" at bounding box center [772, 499] width 51 height 23
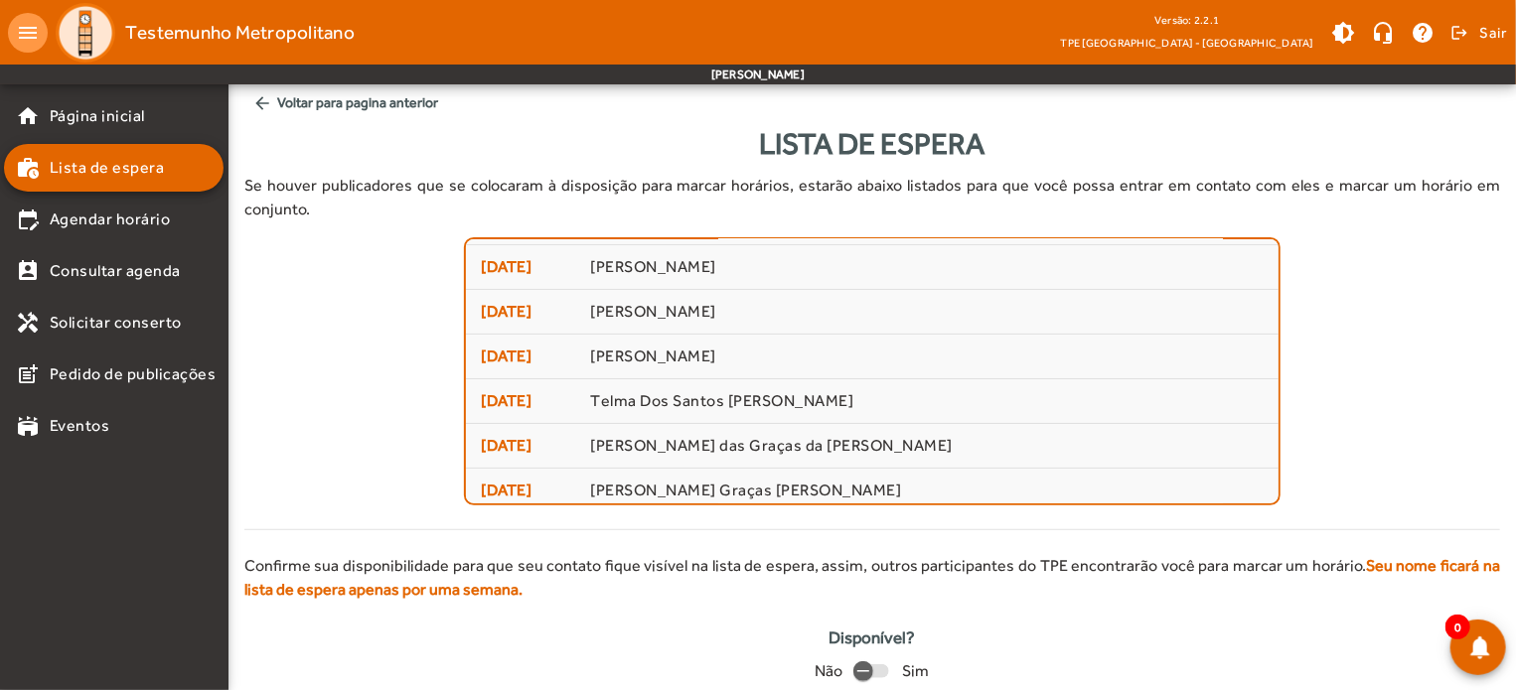
scroll to position [123, 0]
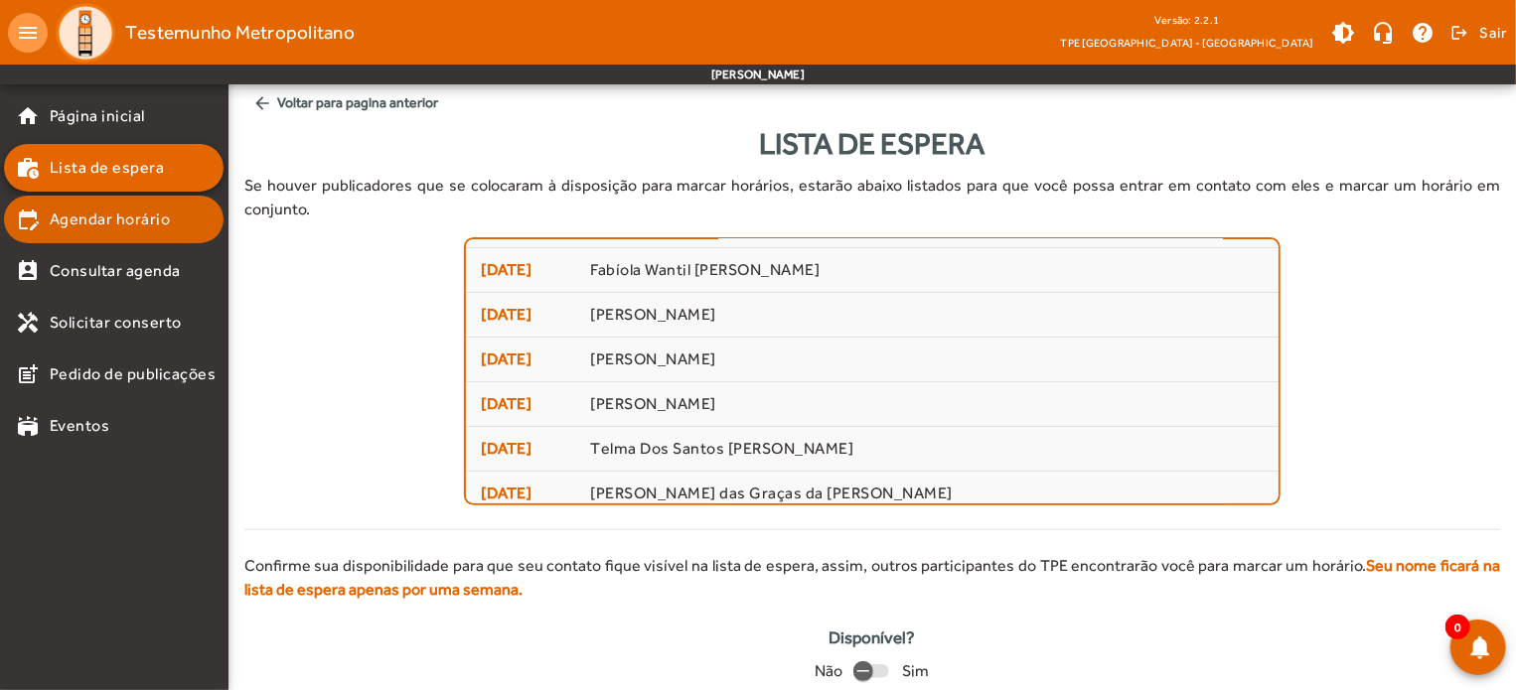
click at [99, 229] on span "Agendar horário" at bounding box center [110, 220] width 121 height 24
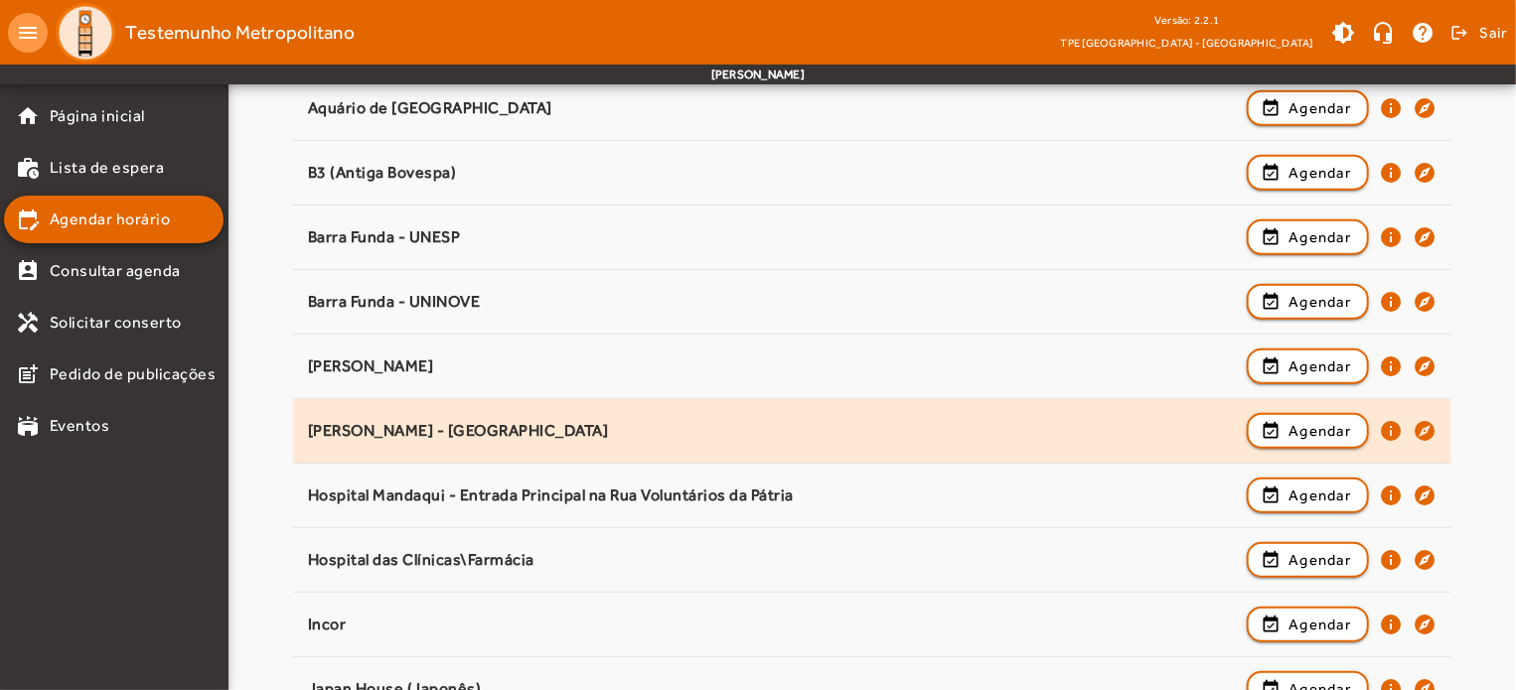
scroll to position [596, 0]
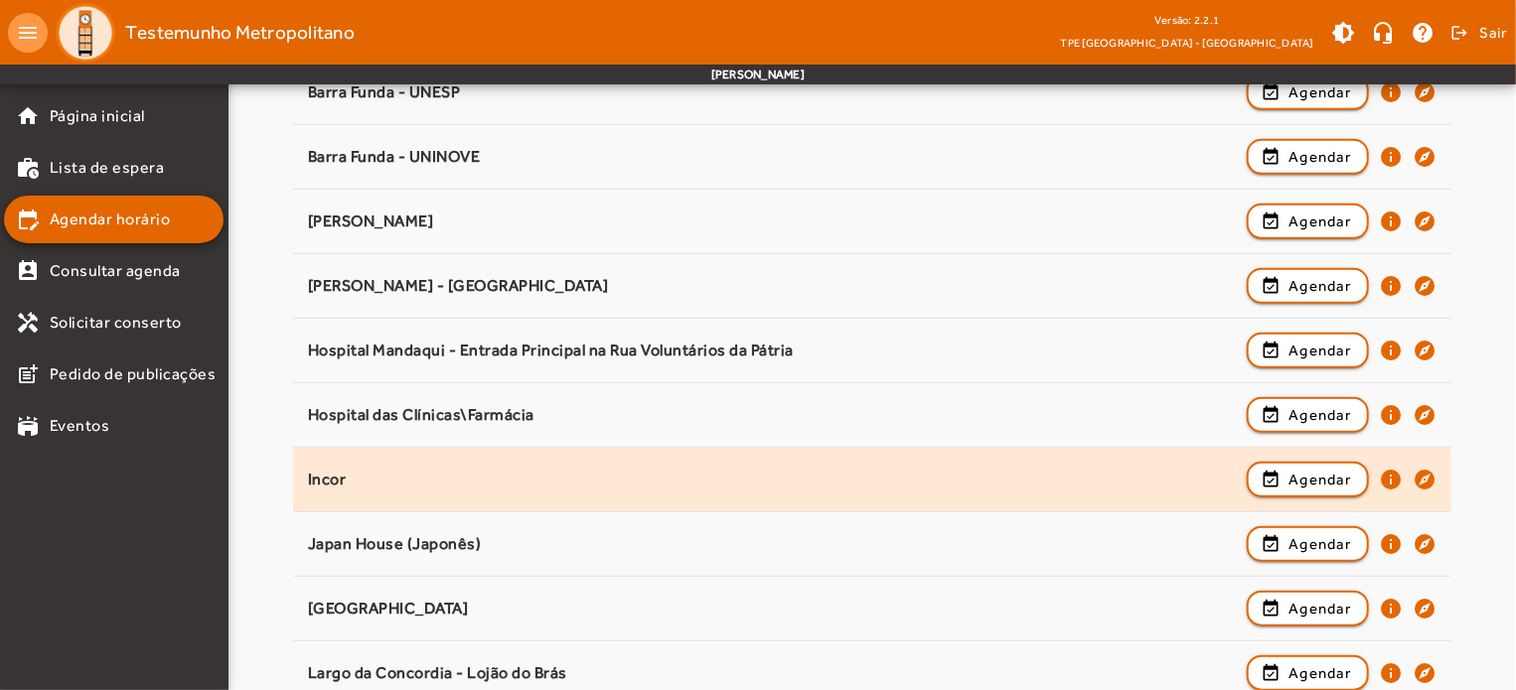
click at [503, 464] on div "Incor event_available Agendar info explore" at bounding box center [872, 480] width 1129 height 44
click at [1300, 481] on span "Agendar" at bounding box center [1320, 480] width 63 height 24
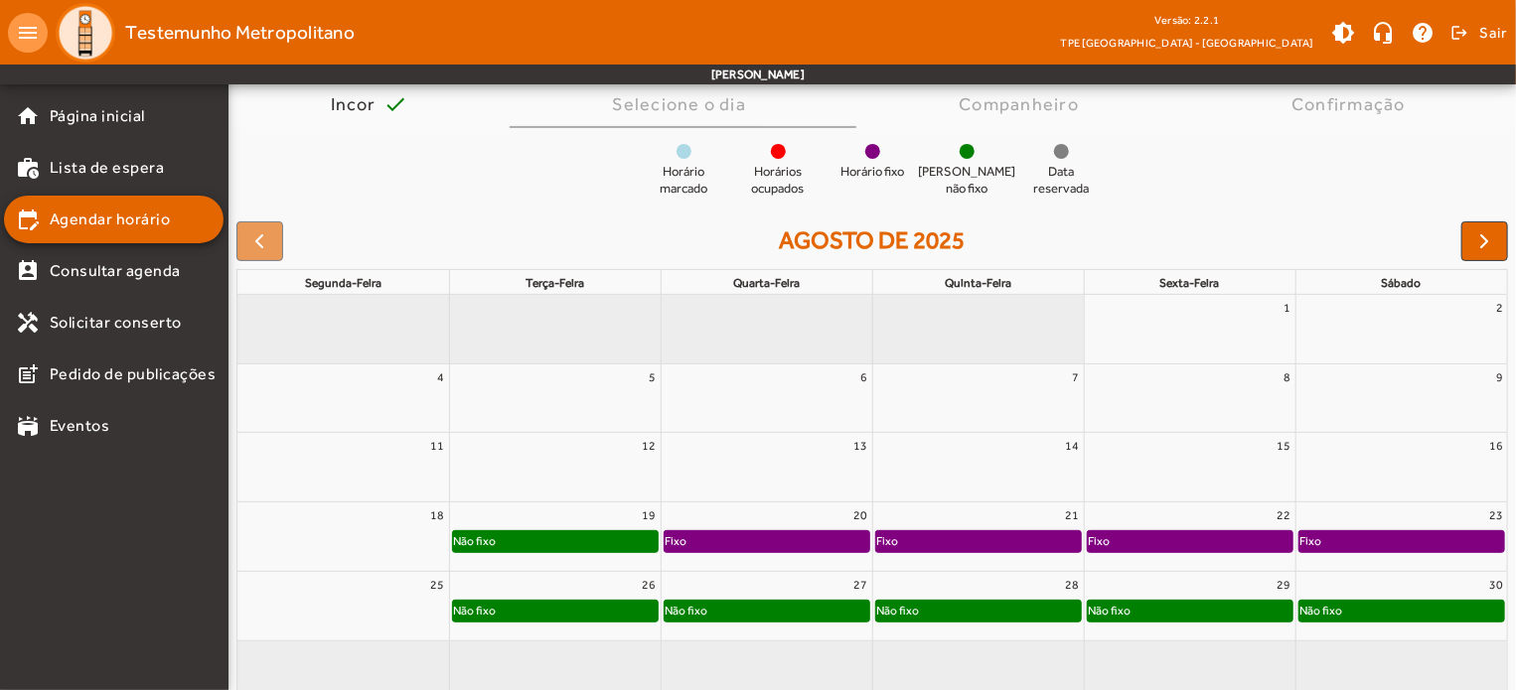
scroll to position [189, 0]
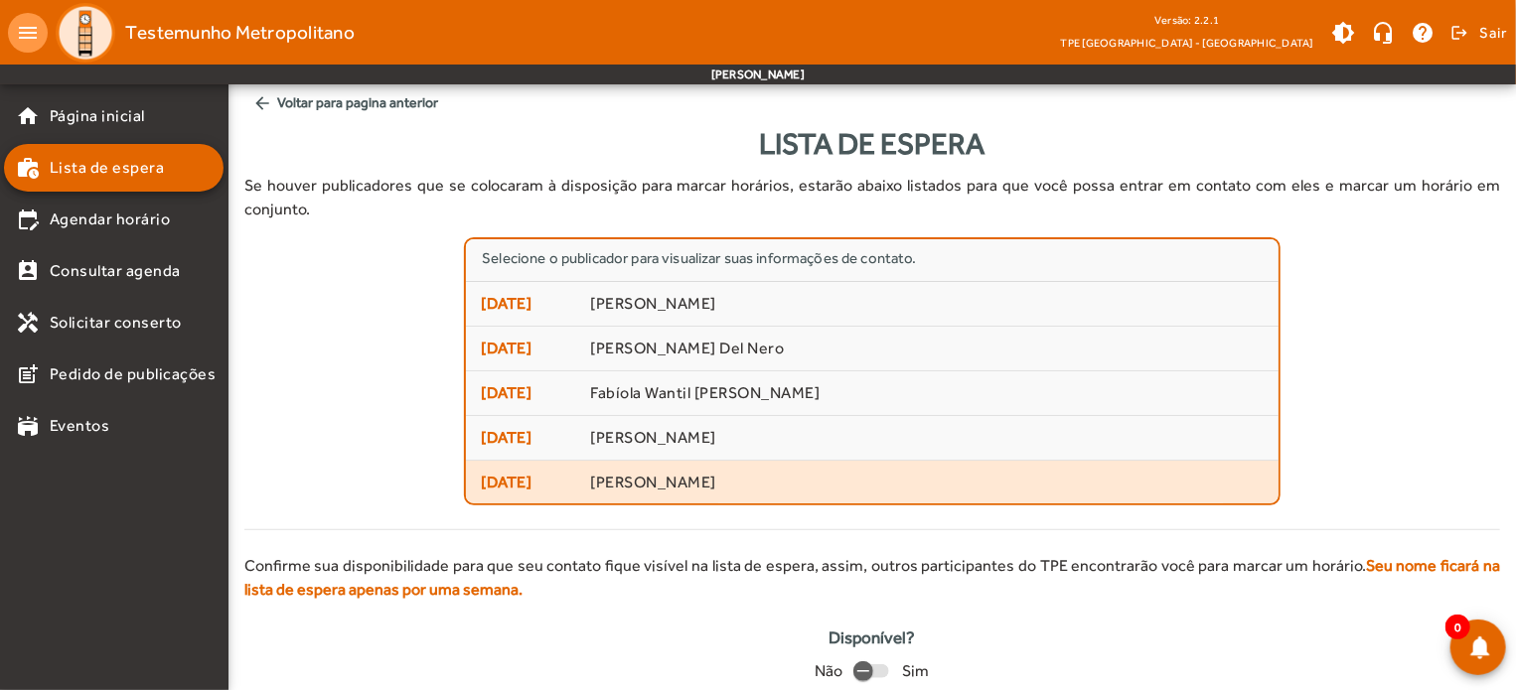
click at [649, 473] on span "[PERSON_NAME]" at bounding box center [927, 483] width 674 height 21
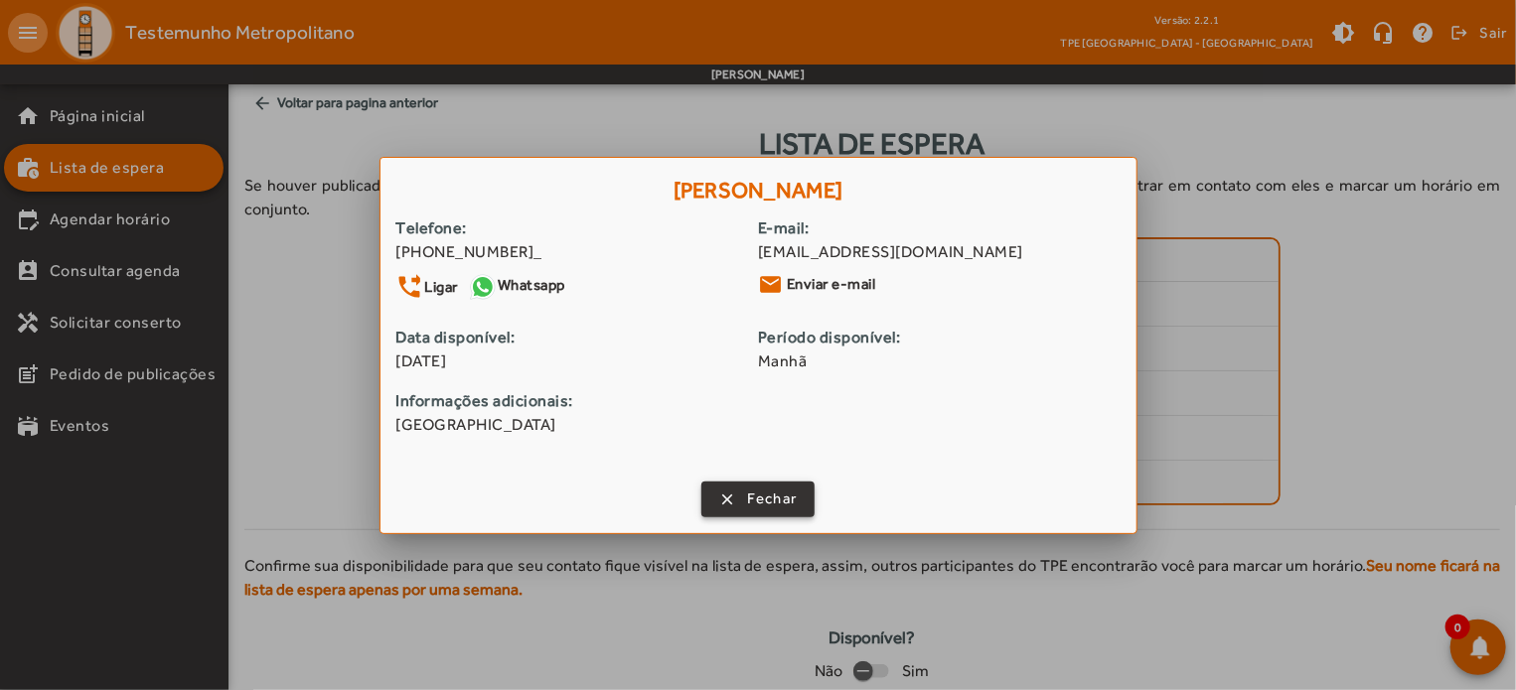
click at [758, 498] on span "Fechar" at bounding box center [772, 499] width 51 height 23
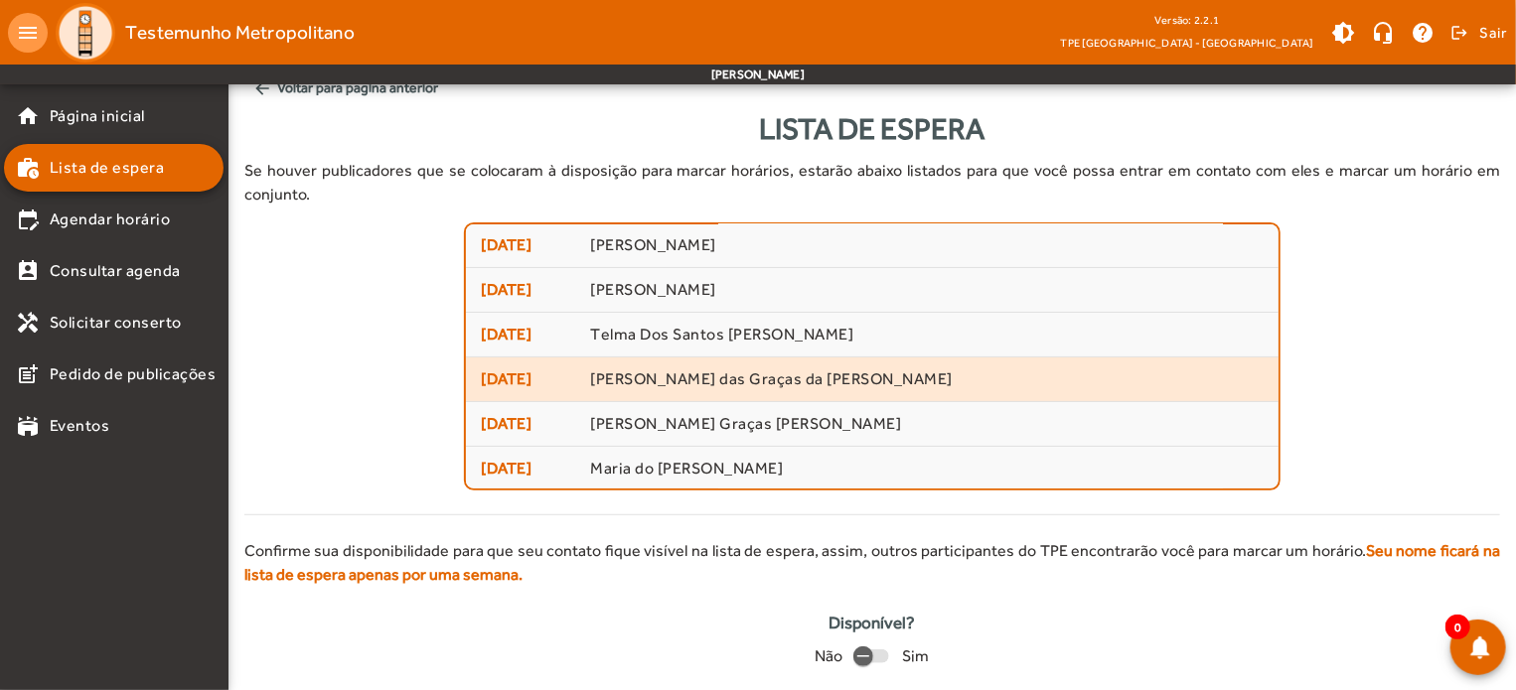
scroll to position [20, 0]
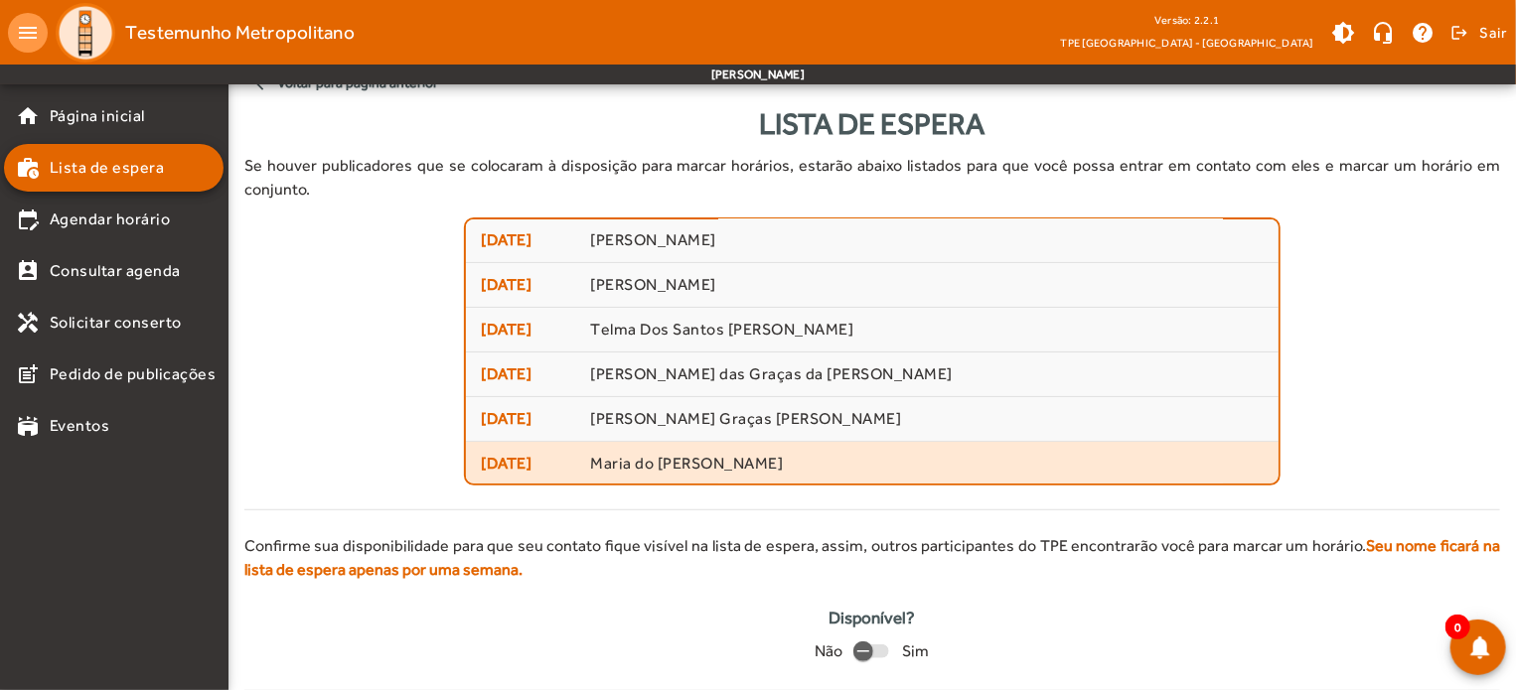
click at [699, 454] on span "Maria do [PERSON_NAME]" at bounding box center [927, 464] width 674 height 21
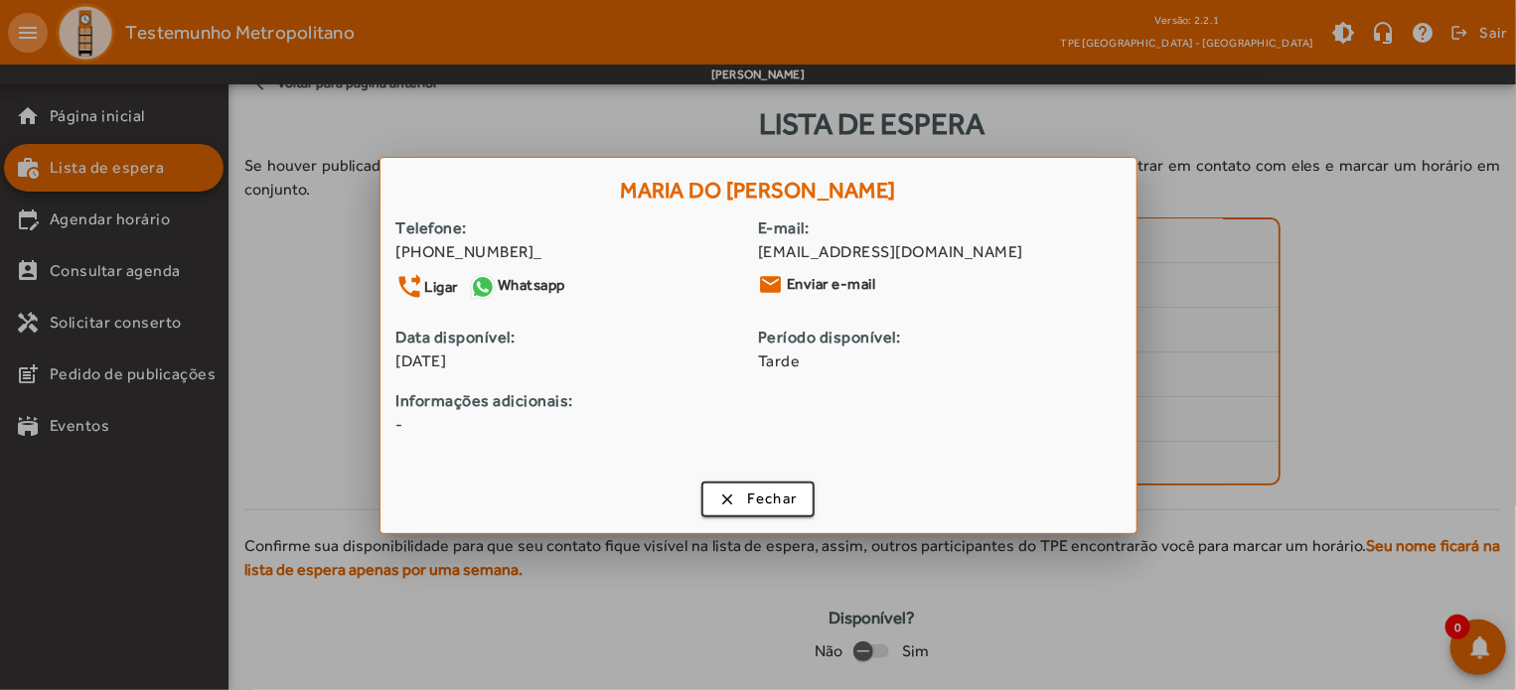
scroll to position [0, 0]
click at [742, 494] on span "button" at bounding box center [758, 500] width 110 height 48
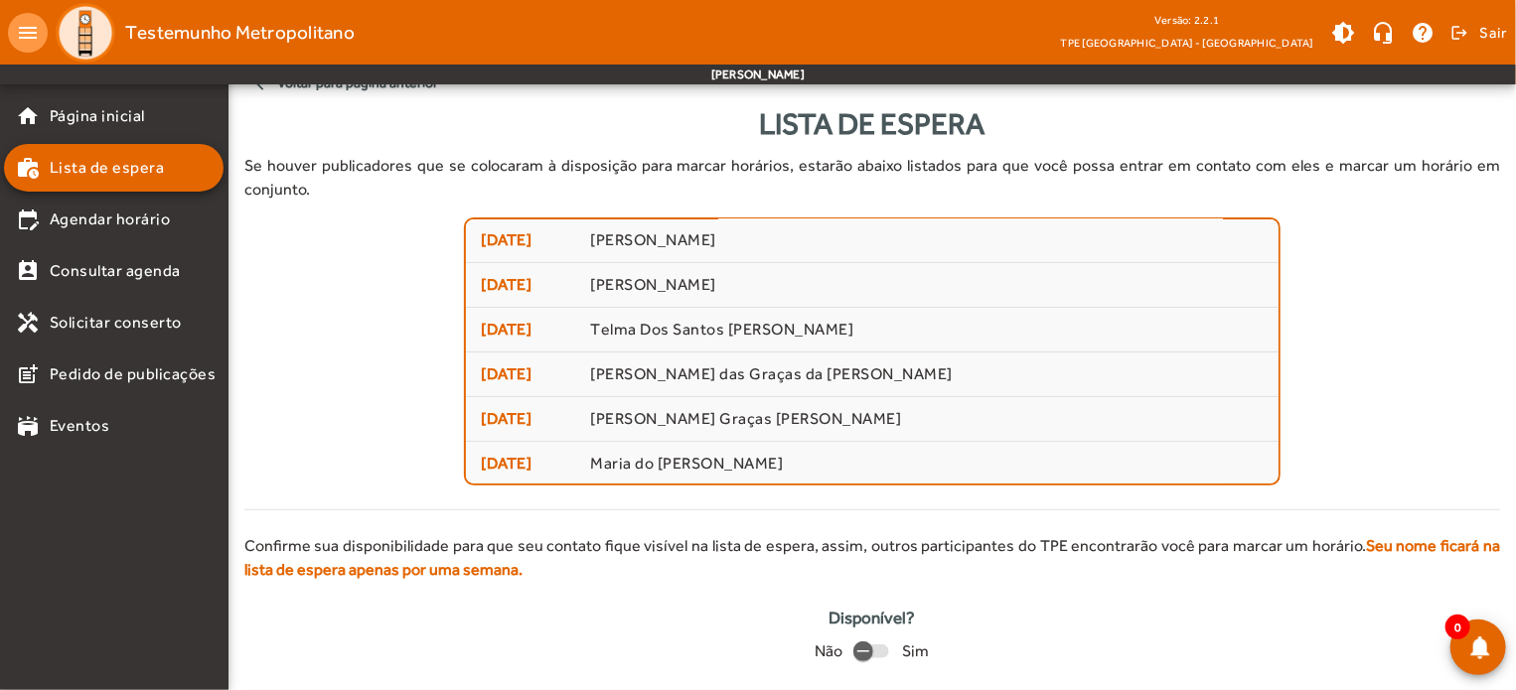
scroll to position [20, 0]
click at [128, 217] on span "Agendar horário" at bounding box center [110, 220] width 121 height 24
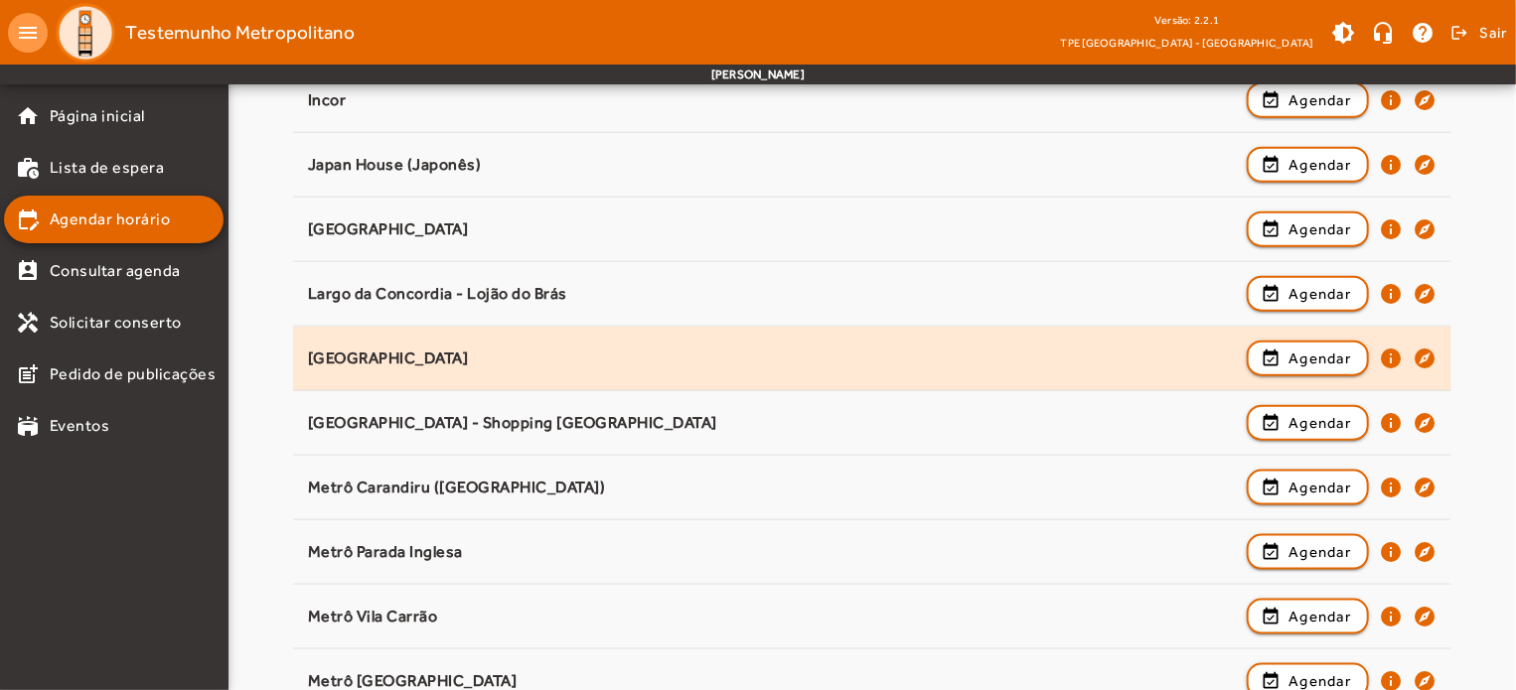
scroll to position [1093, 0]
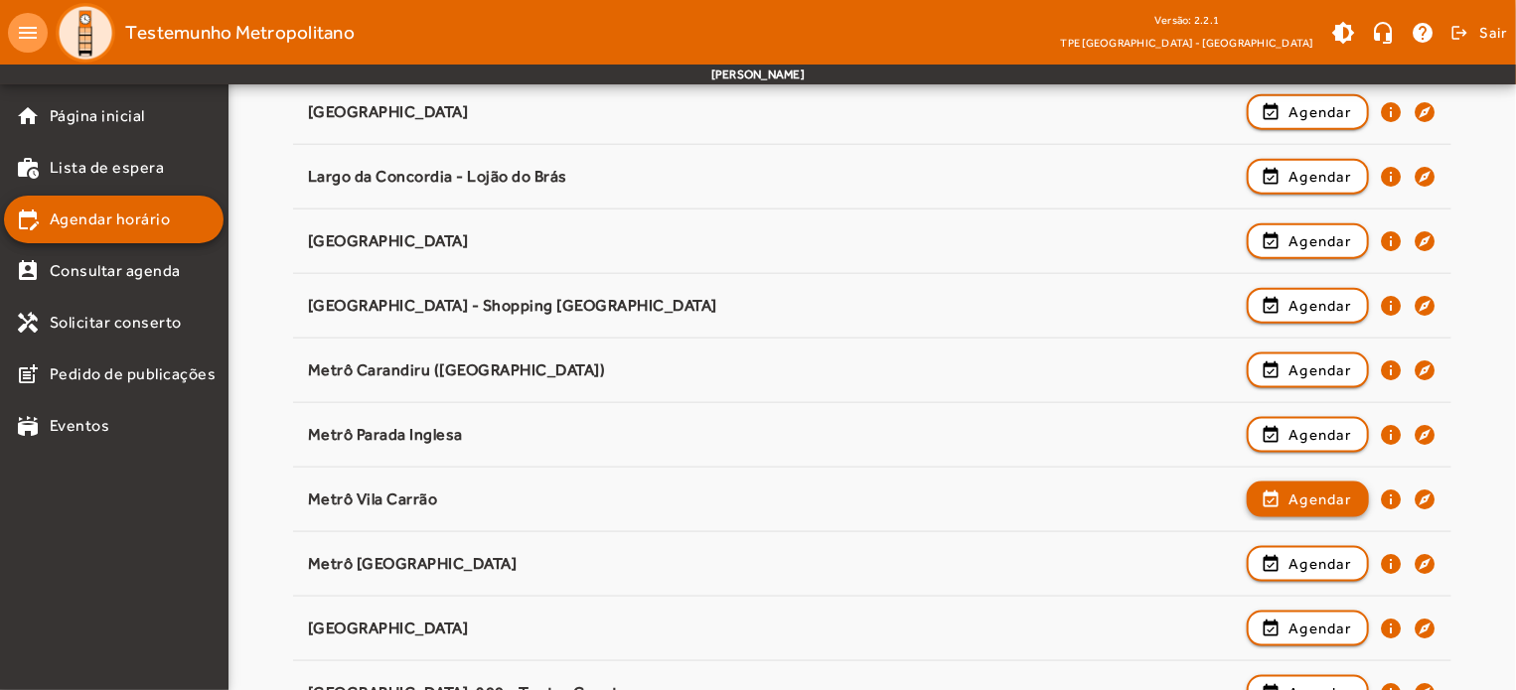
click at [1302, 495] on span "Agendar" at bounding box center [1320, 500] width 63 height 24
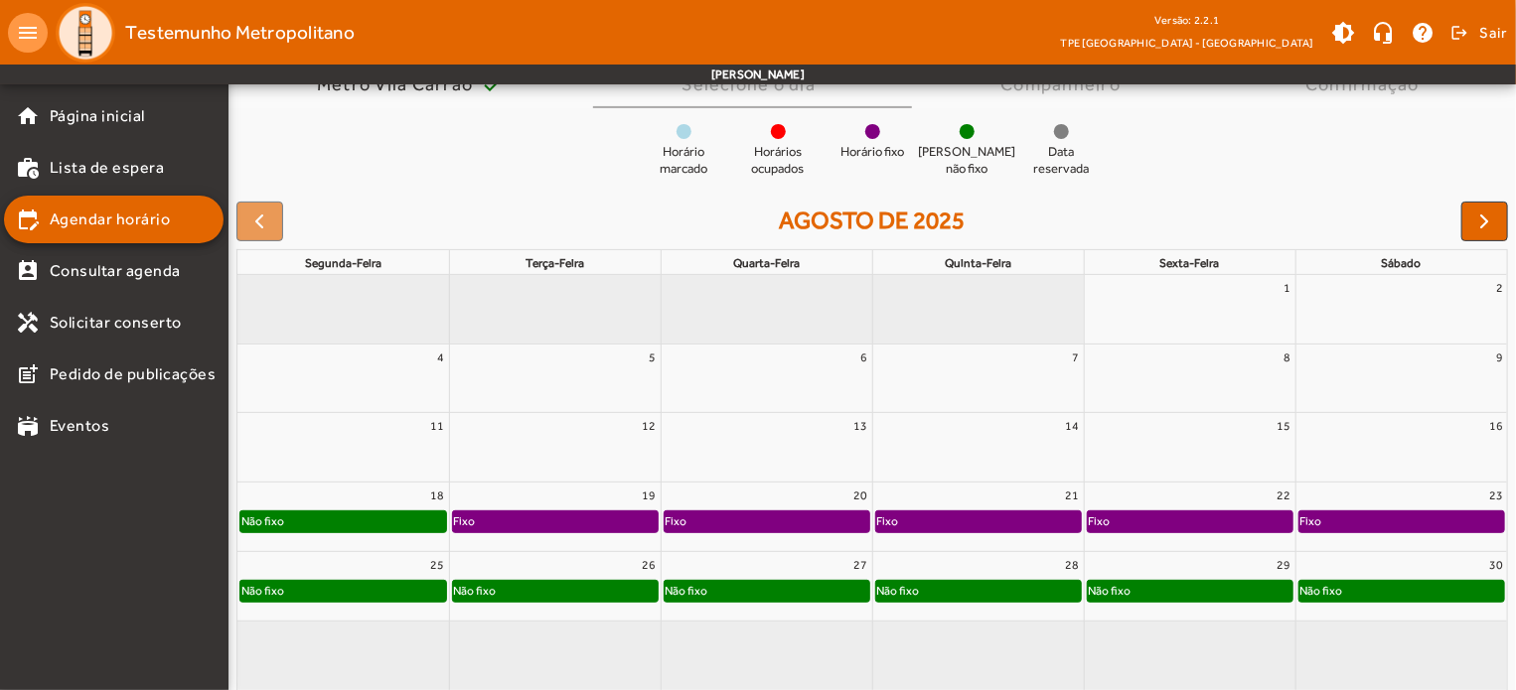
scroll to position [189, 0]
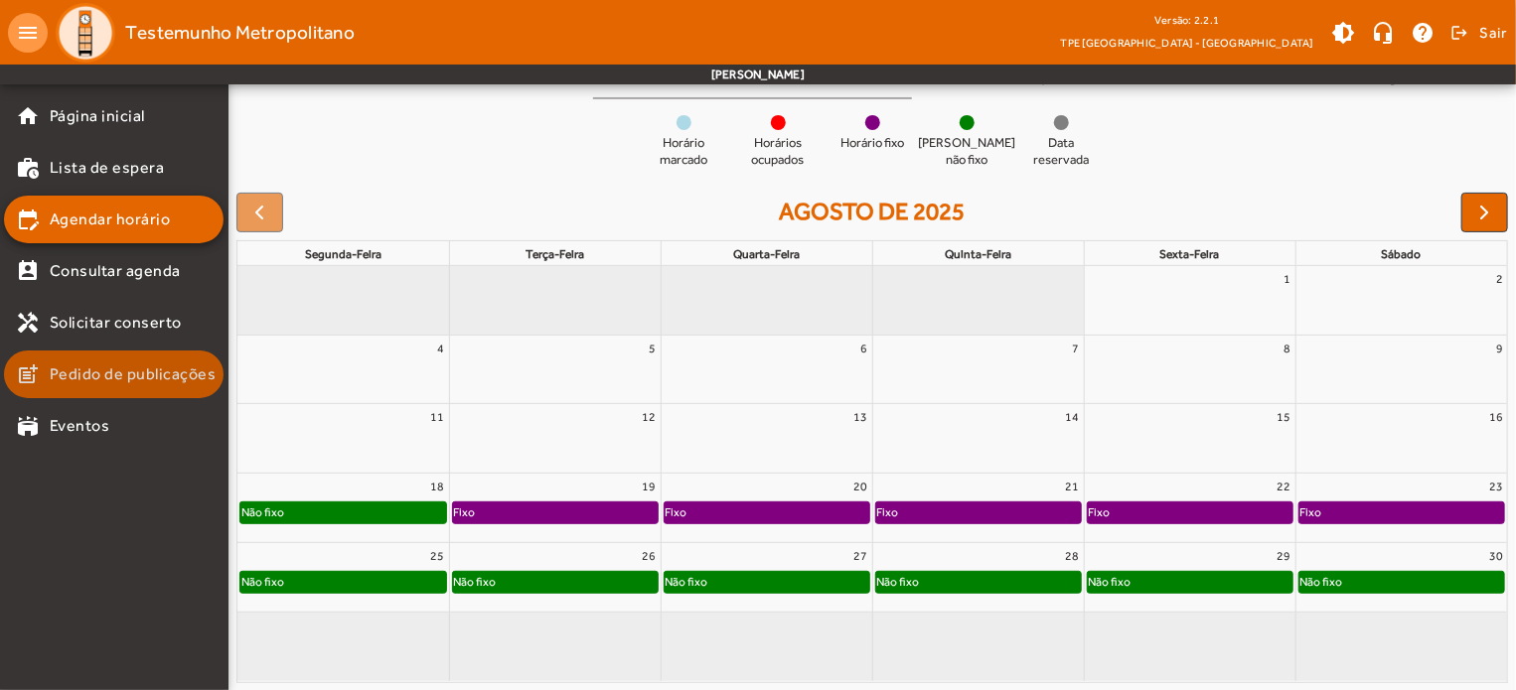
click at [151, 377] on span "Pedido de publicações" at bounding box center [133, 375] width 167 height 24
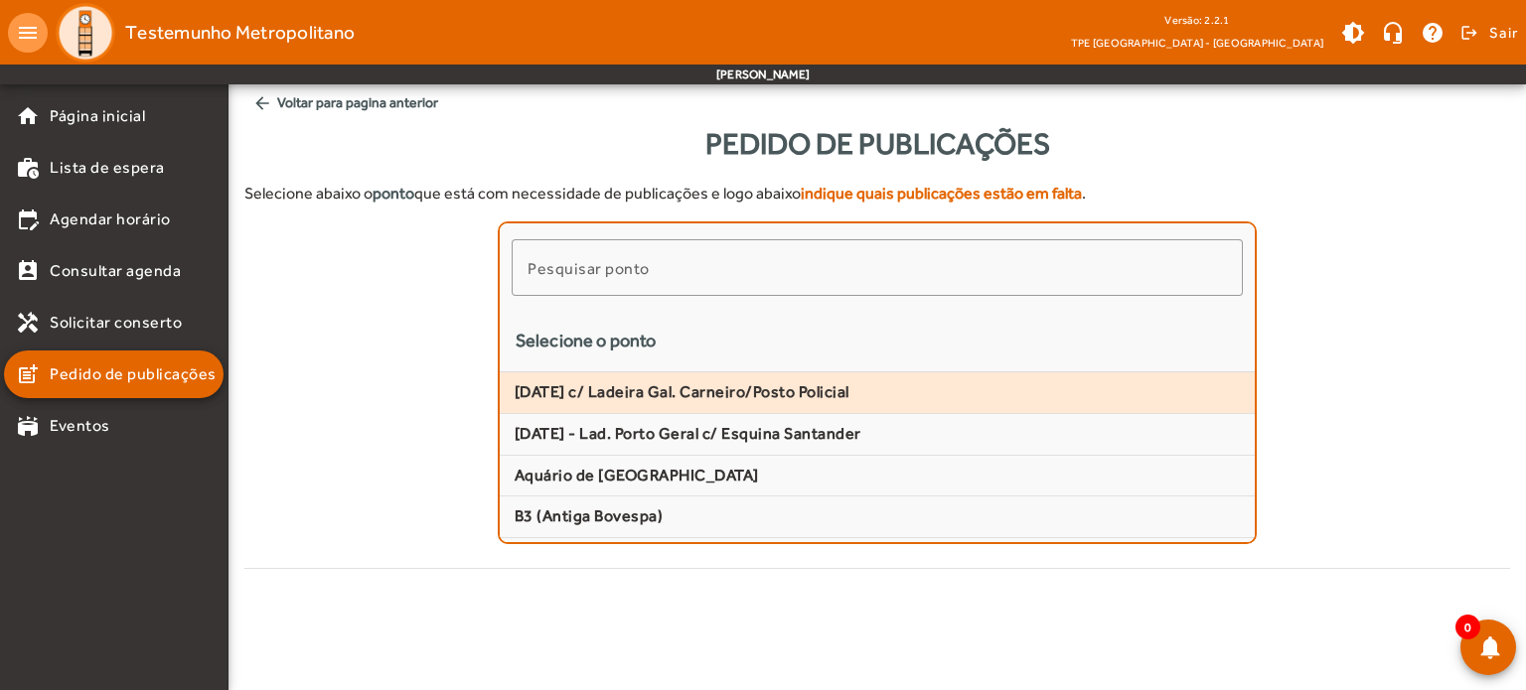
click at [640, 403] on mat-list-item "[DATE] c/ Ladeira Gal. Carneiro/Posto Policial" at bounding box center [877, 394] width 755 height 42
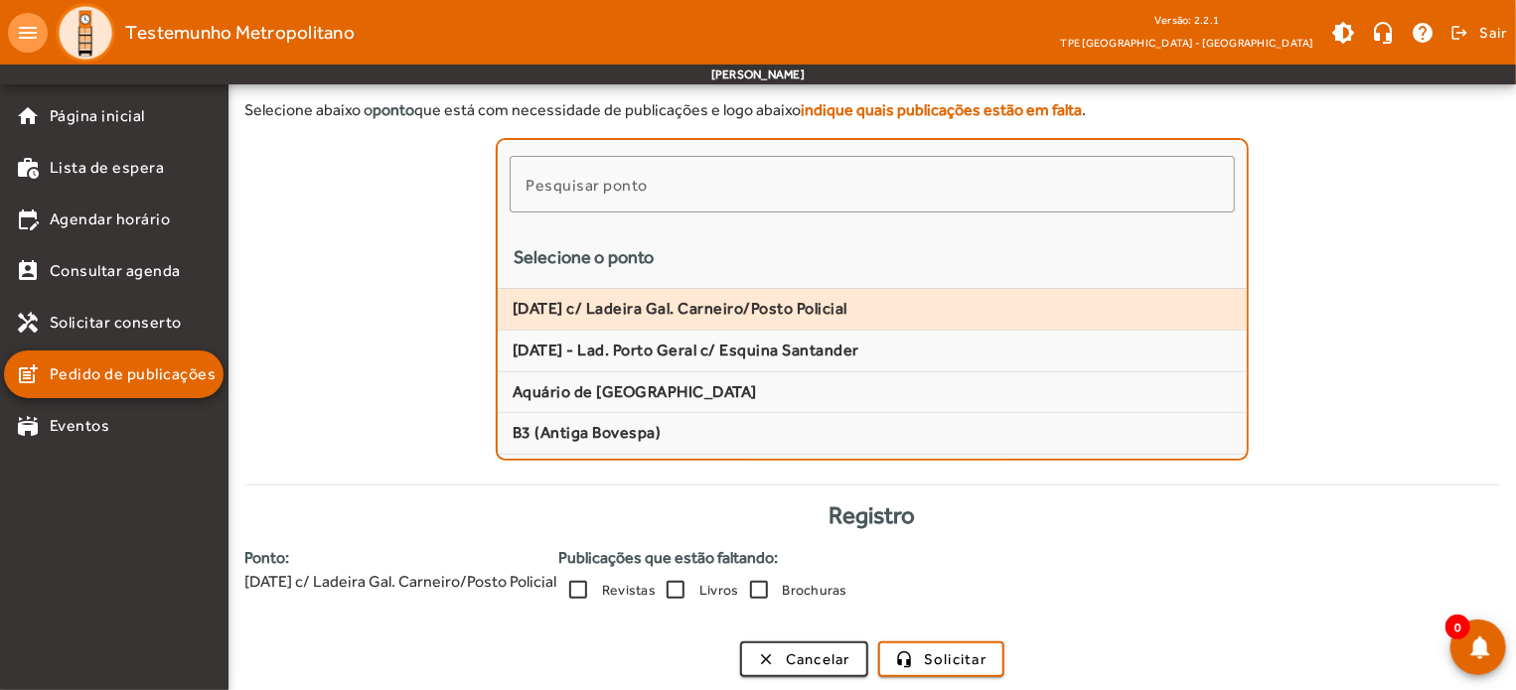
scroll to position [93, 0]
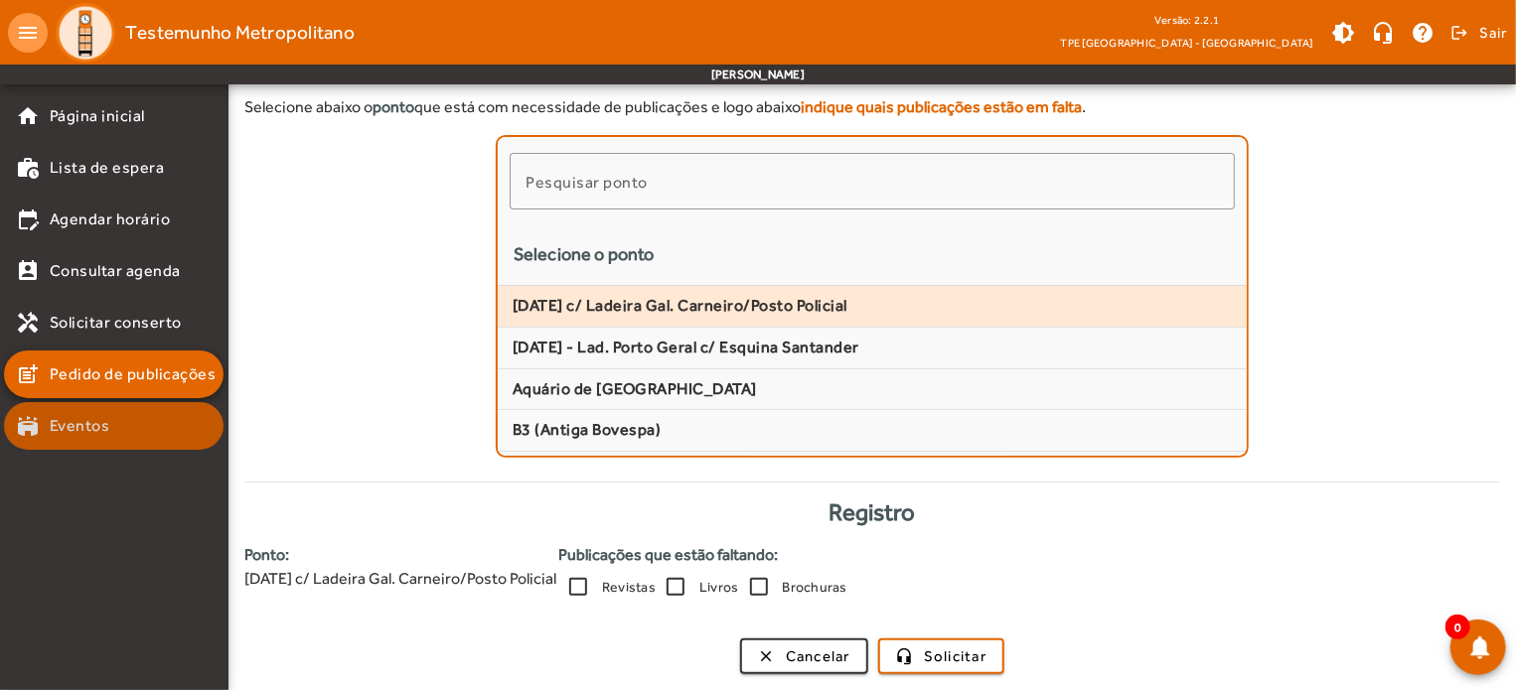
click at [115, 422] on link "stadium Eventos" at bounding box center [120, 426] width 208 height 24
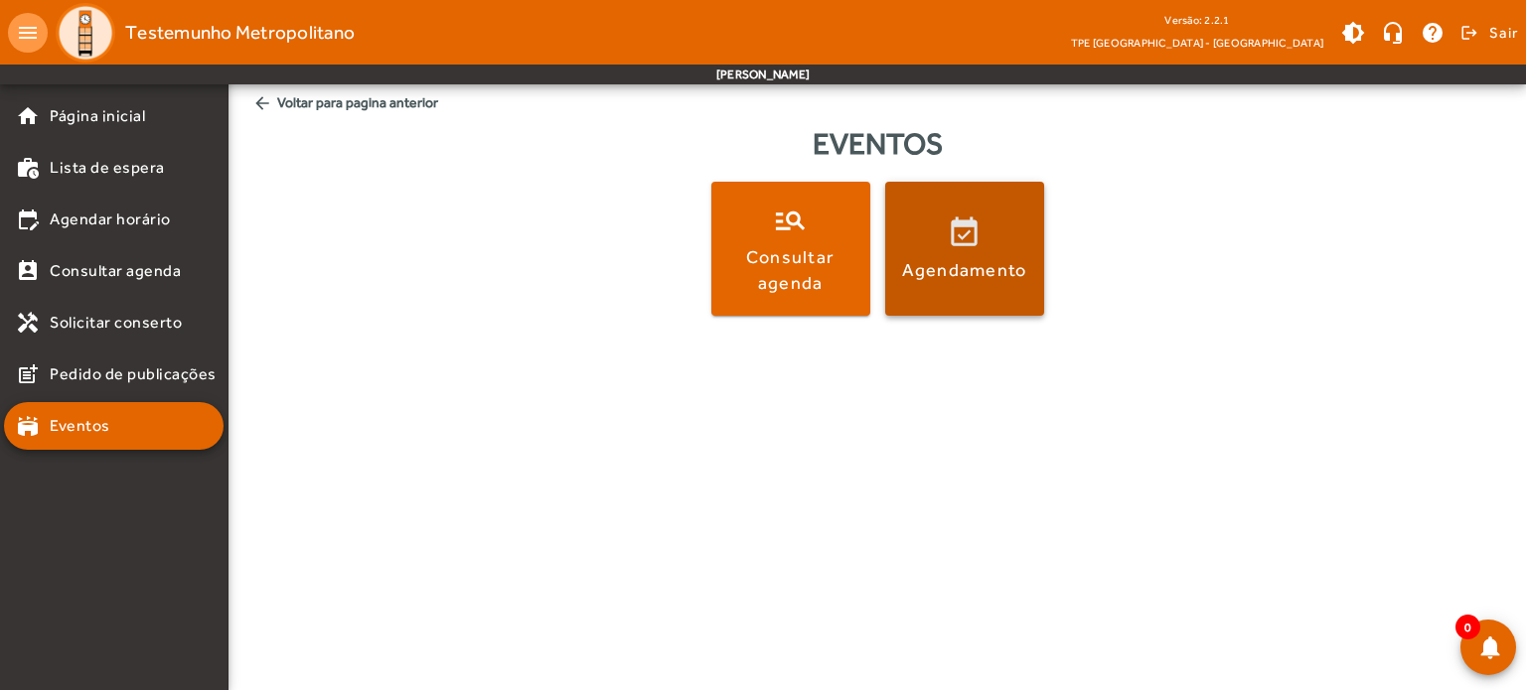
click at [964, 261] on div "Agendamento" at bounding box center [964, 269] width 125 height 25
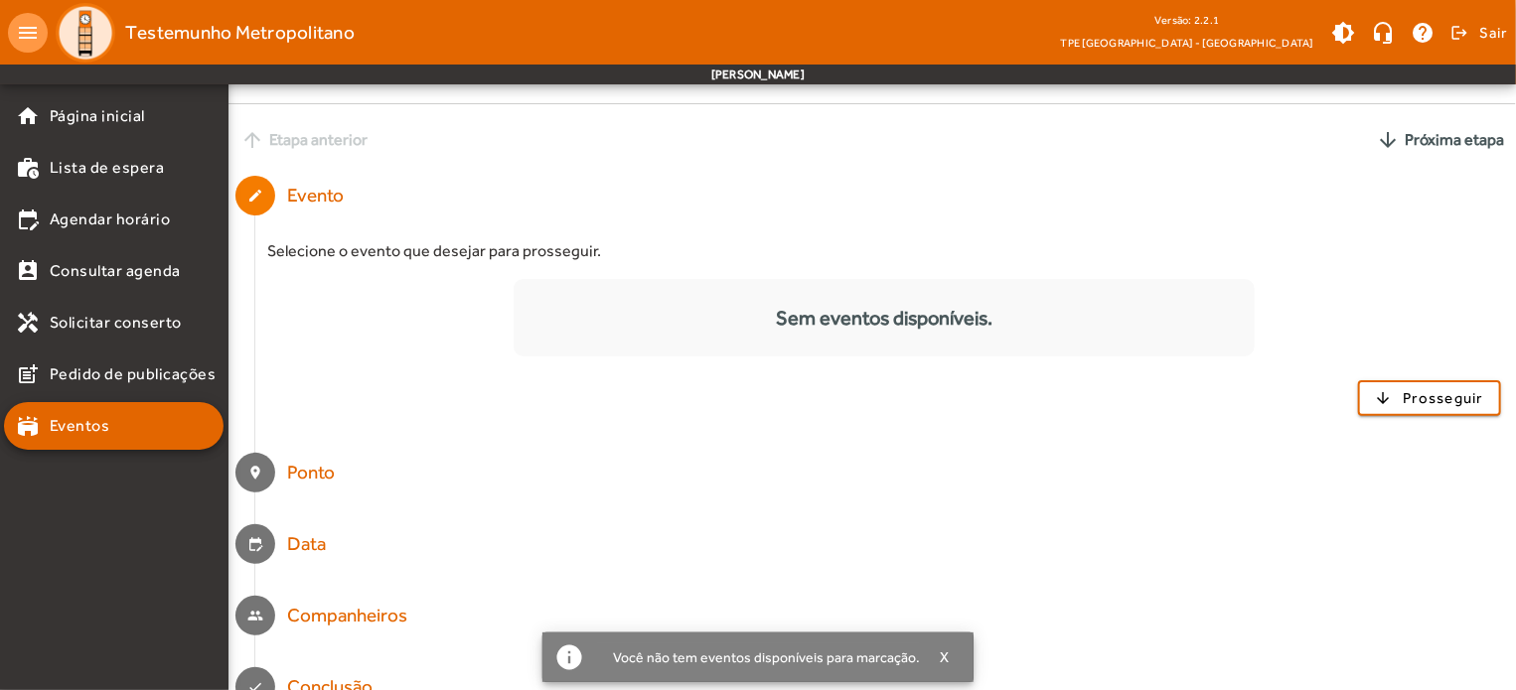
scroll to position [111, 0]
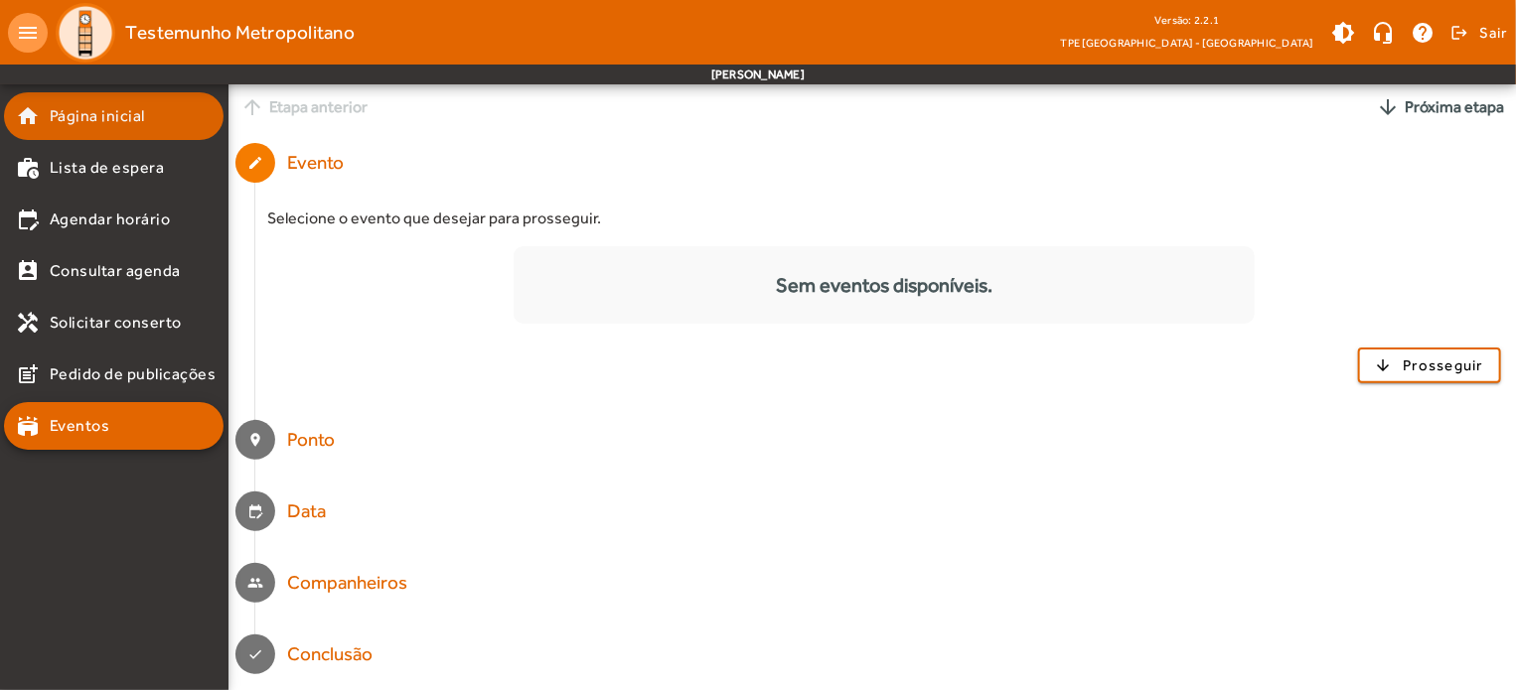
click at [102, 131] on mat-list-item "home Página inicial" at bounding box center [114, 116] width 220 height 48
